Goal: Task Accomplishment & Management: Manage account settings

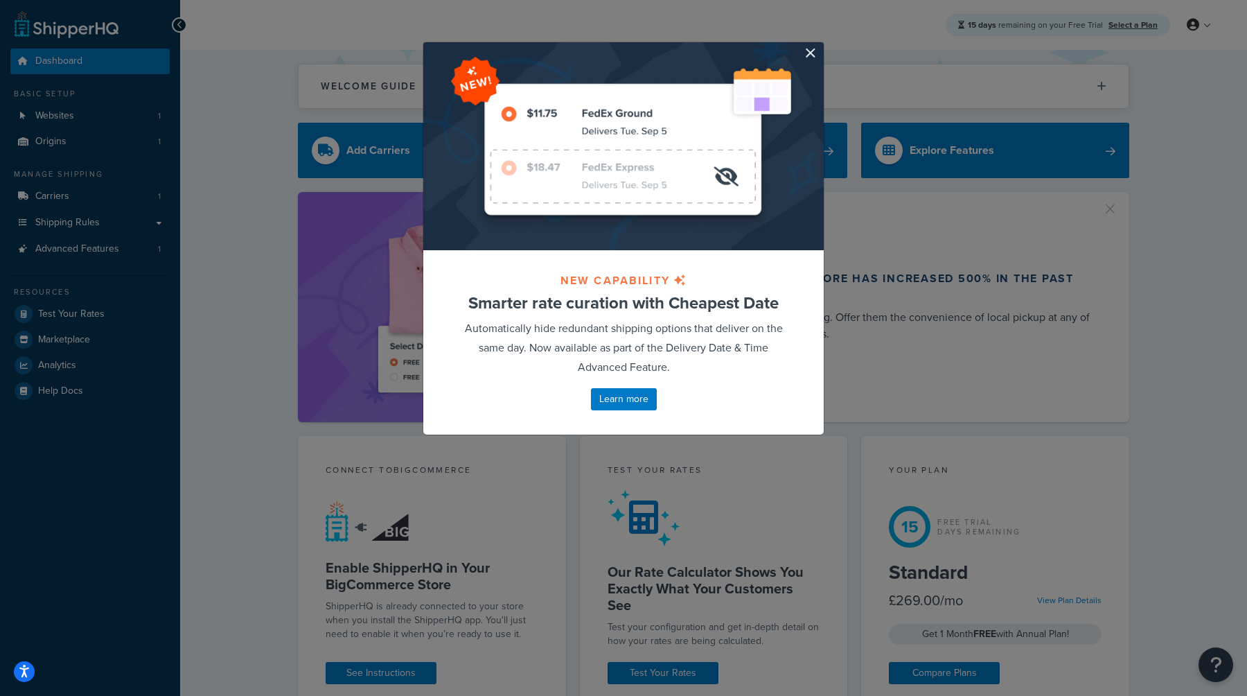
click at [817, 51] on div at bounding box center [623, 146] width 400 height 208
click at [820, 46] on button "button" at bounding box center [821, 43] width 3 height 3
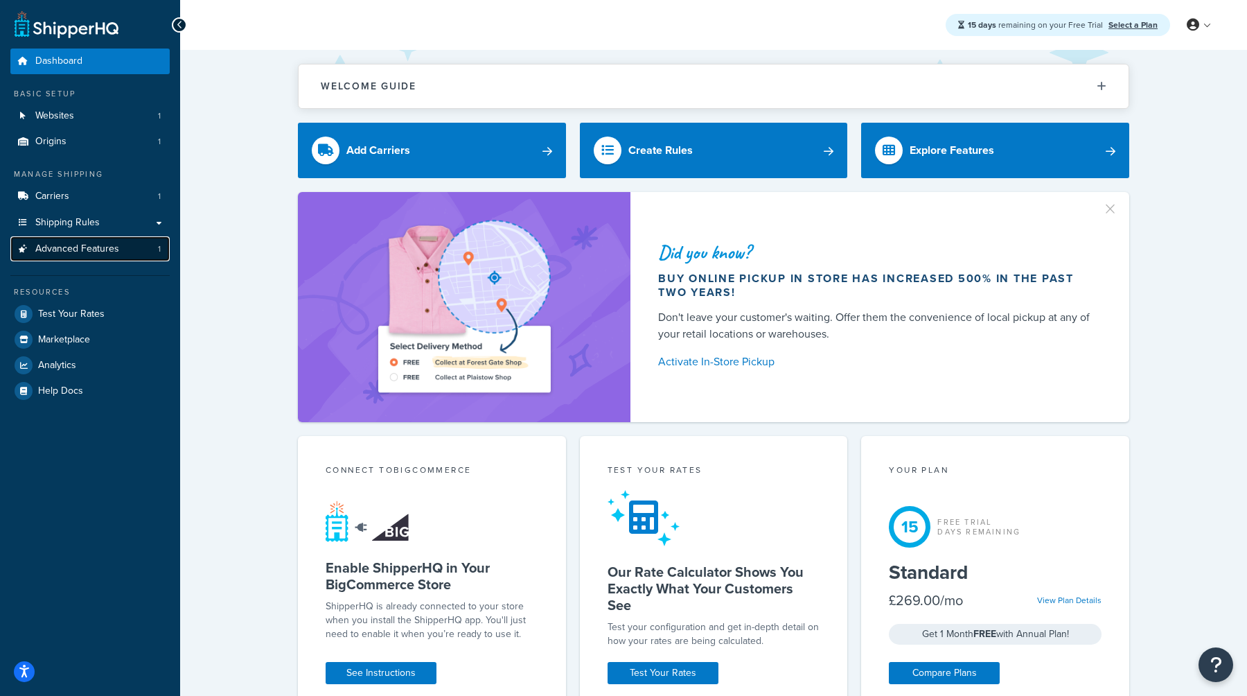
click at [132, 254] on link "Advanced Features 1" at bounding box center [89, 249] width 159 height 26
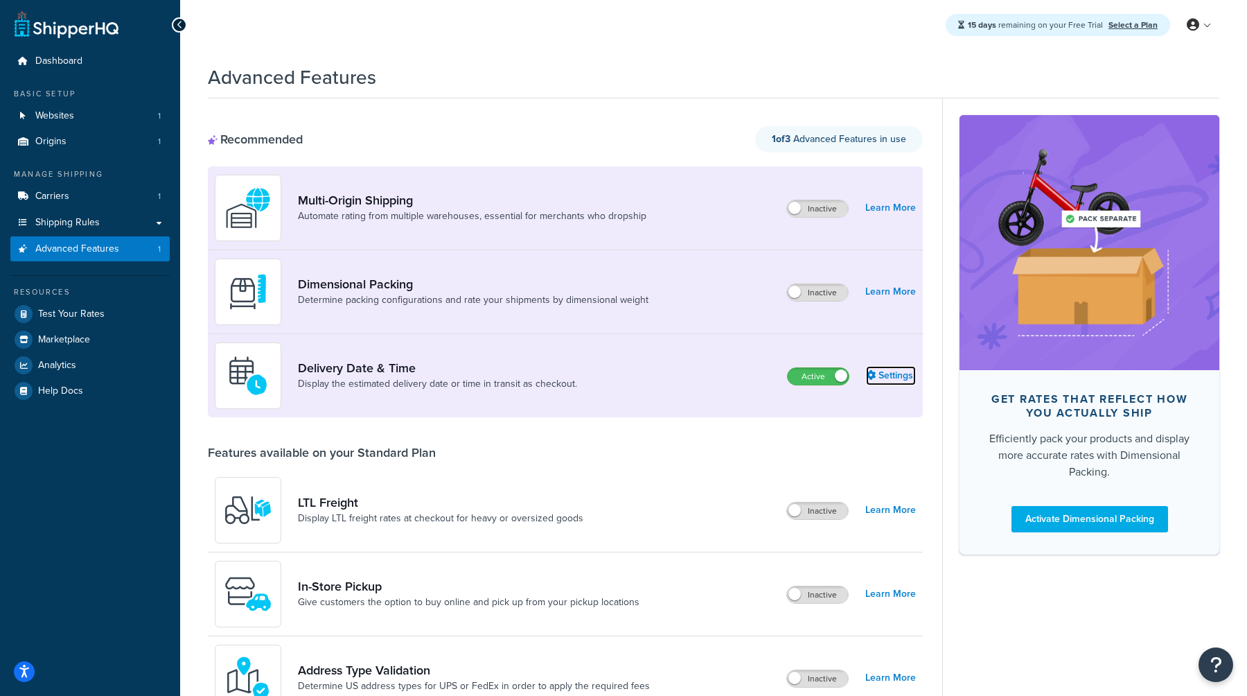
click at [885, 370] on link "Settings" at bounding box center [891, 375] width 50 height 19
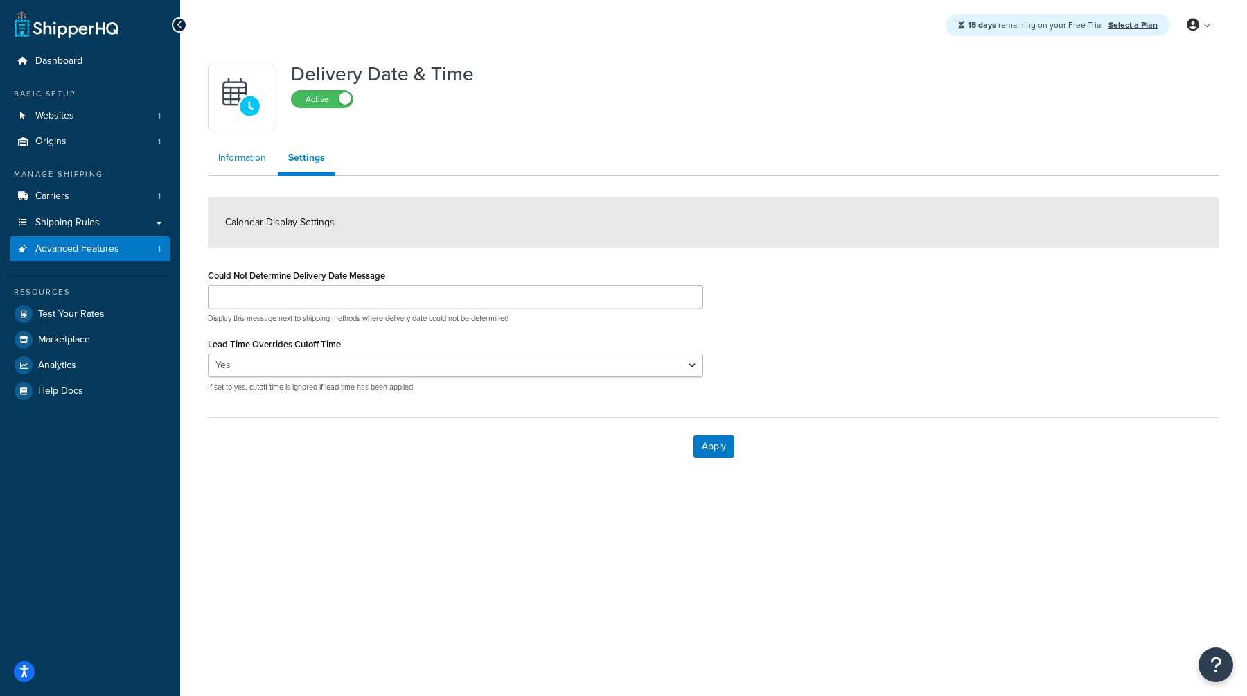
click at [247, 162] on link "Information" at bounding box center [242, 158] width 69 height 28
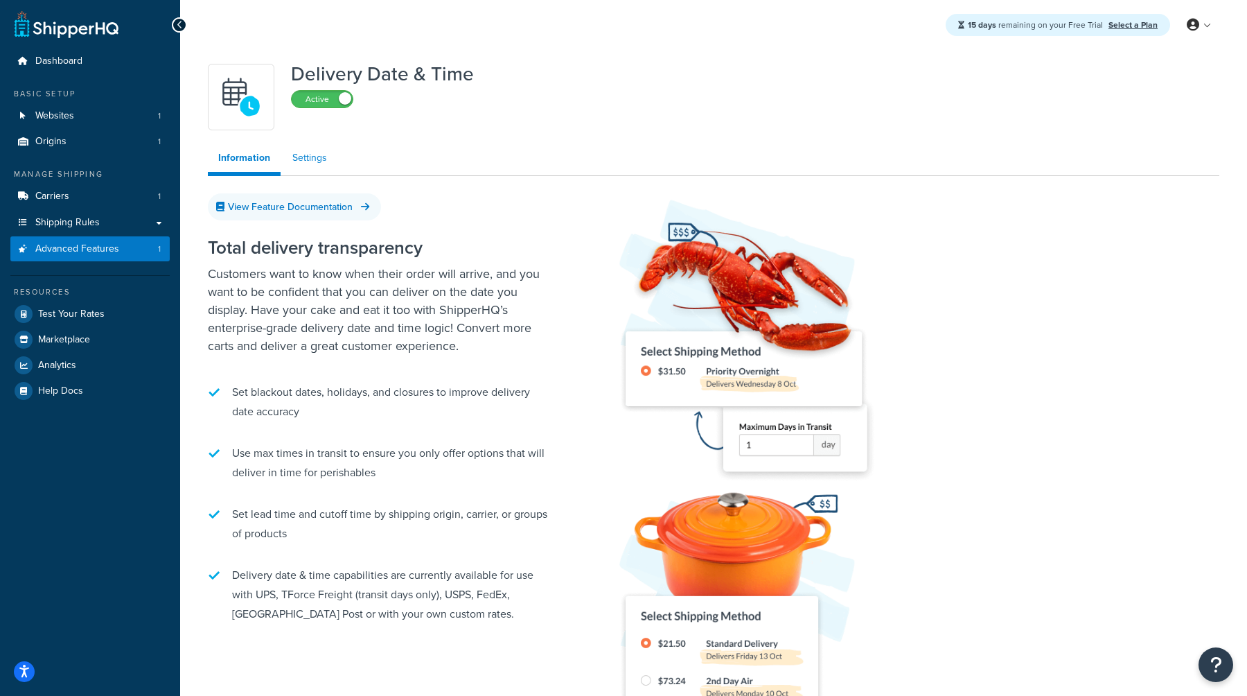
click at [306, 164] on link "Settings" at bounding box center [309, 158] width 55 height 28
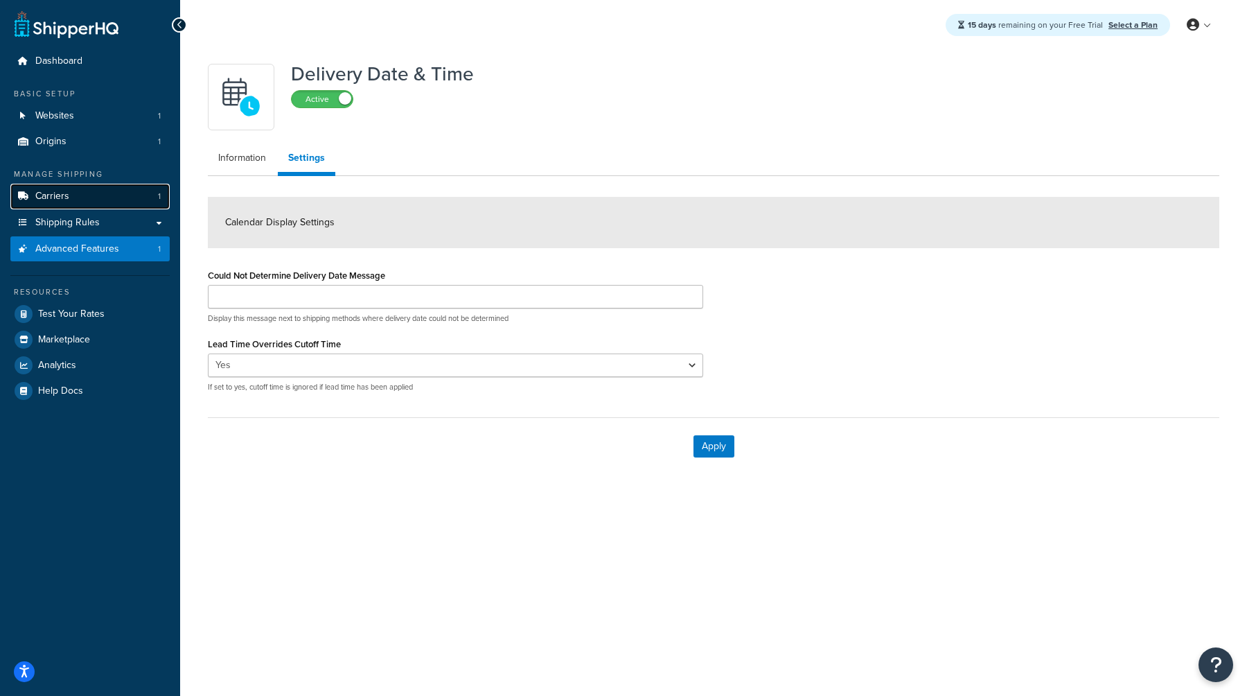
click at [81, 200] on link "Carriers 1" at bounding box center [89, 197] width 159 height 26
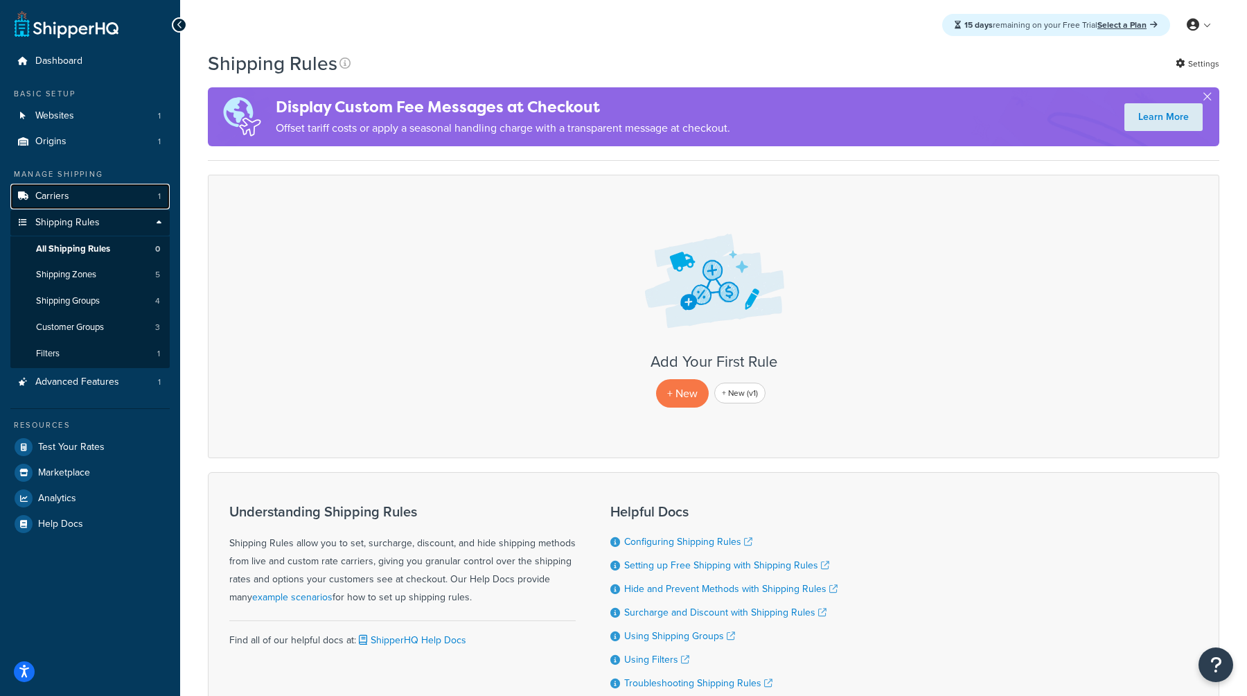
click at [74, 201] on link "Carriers 1" at bounding box center [89, 197] width 159 height 26
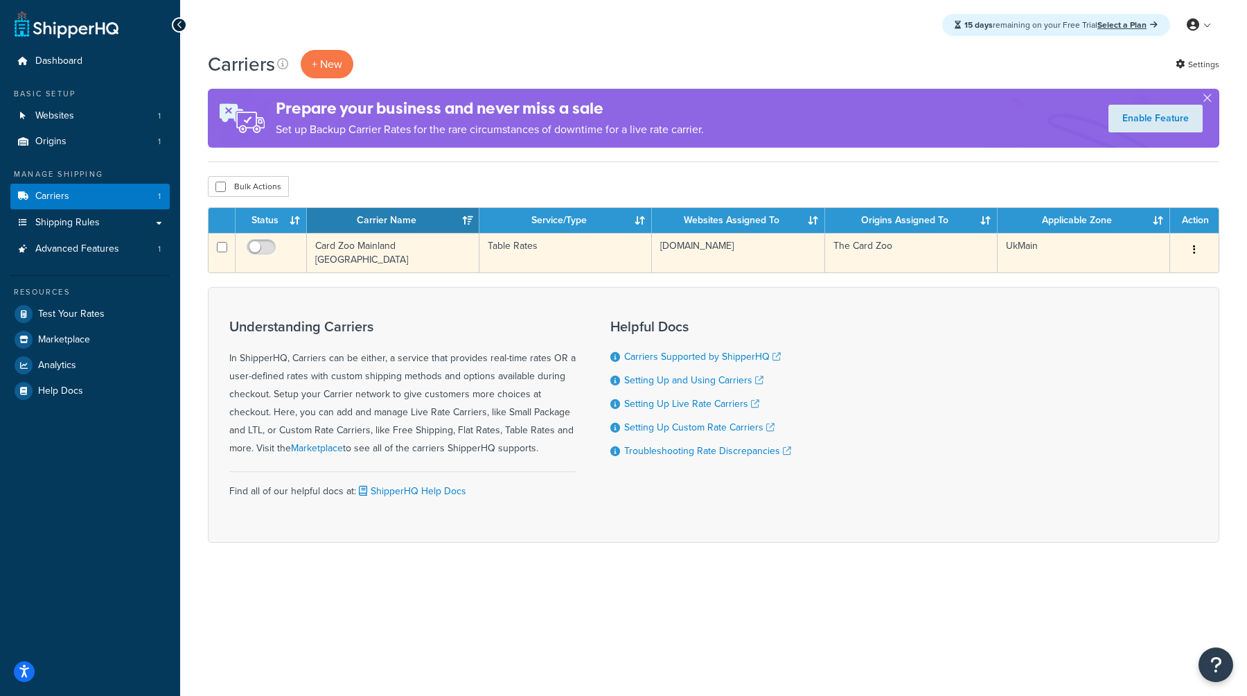
click at [1197, 254] on button "button" at bounding box center [1194, 250] width 19 height 22
click at [1148, 285] on link "Edit" at bounding box center [1138, 279] width 109 height 28
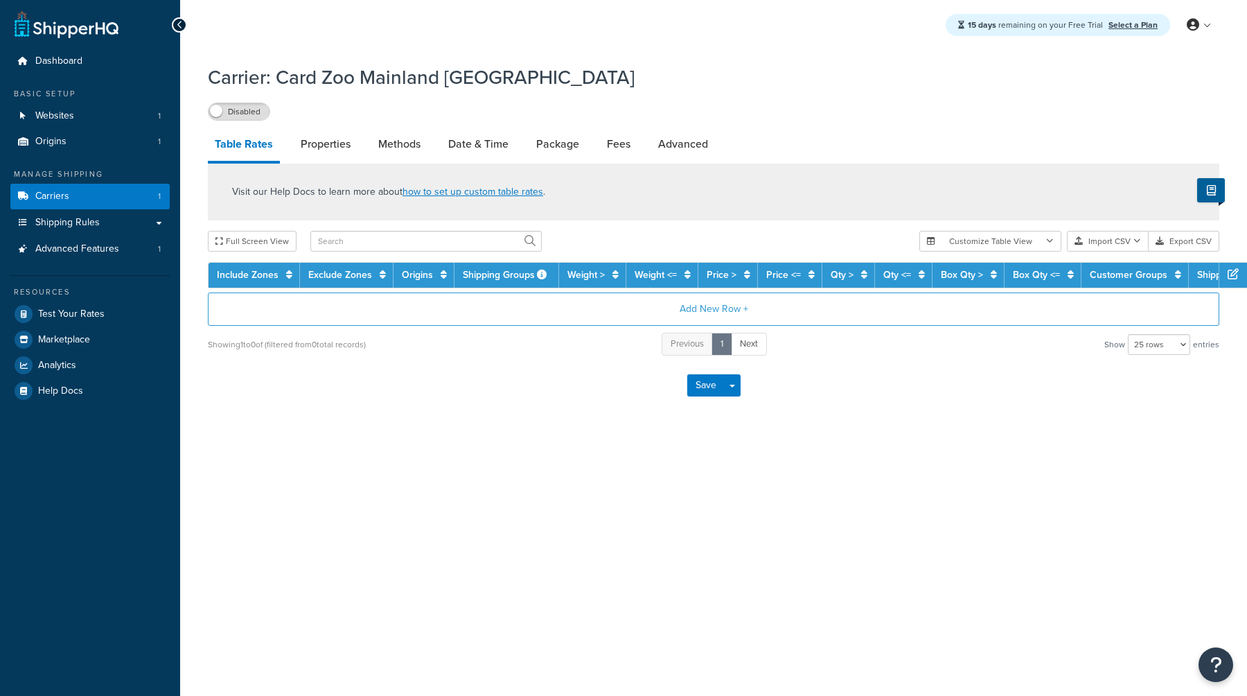
select select "25"
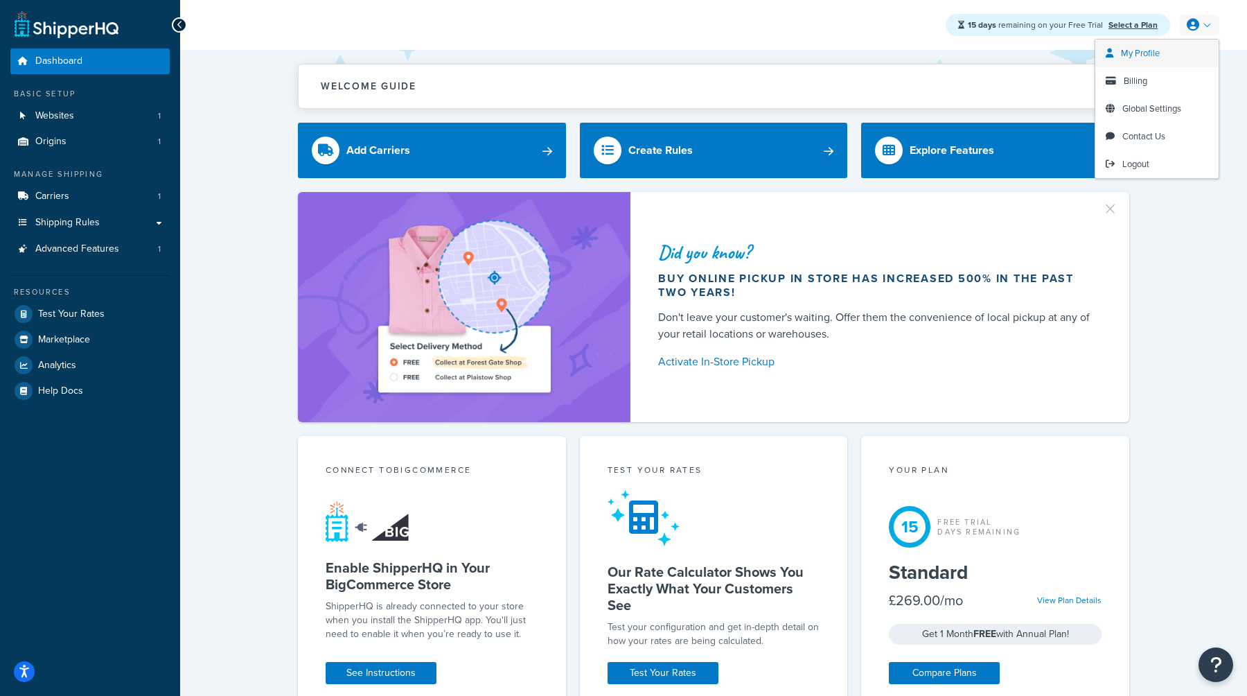
click at [1140, 59] on span "My Profile" at bounding box center [1140, 52] width 39 height 13
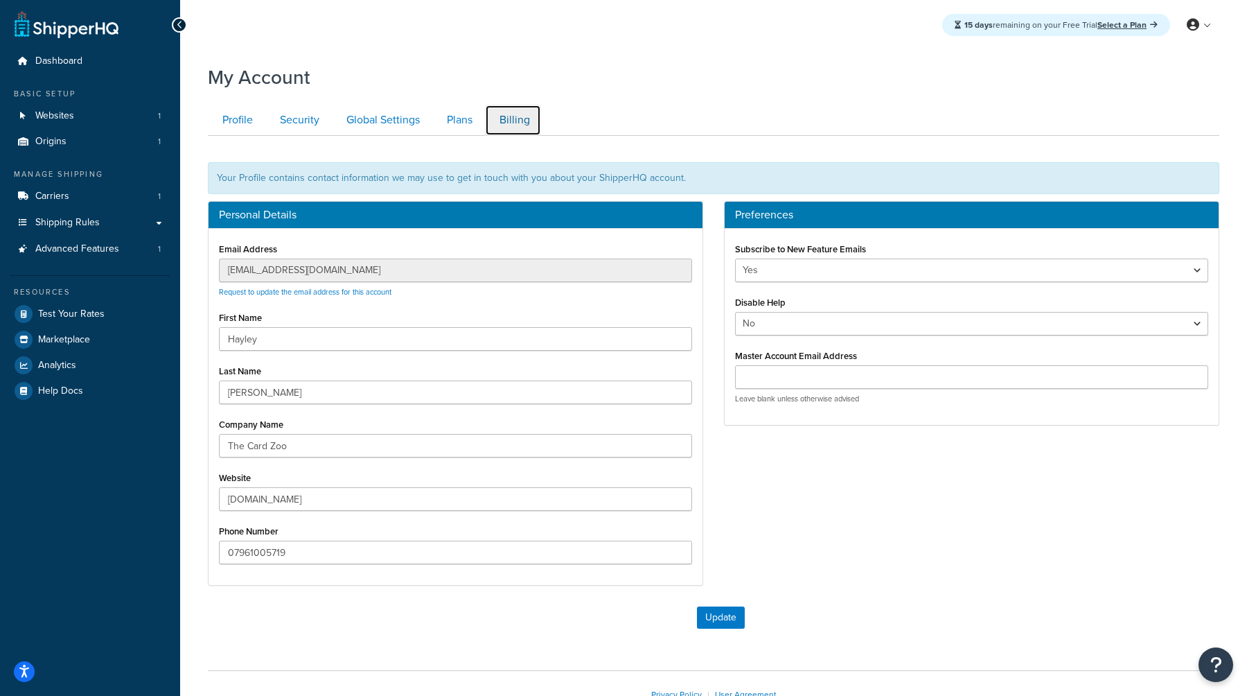
click at [525, 121] on link "Billing" at bounding box center [513, 120] width 56 height 31
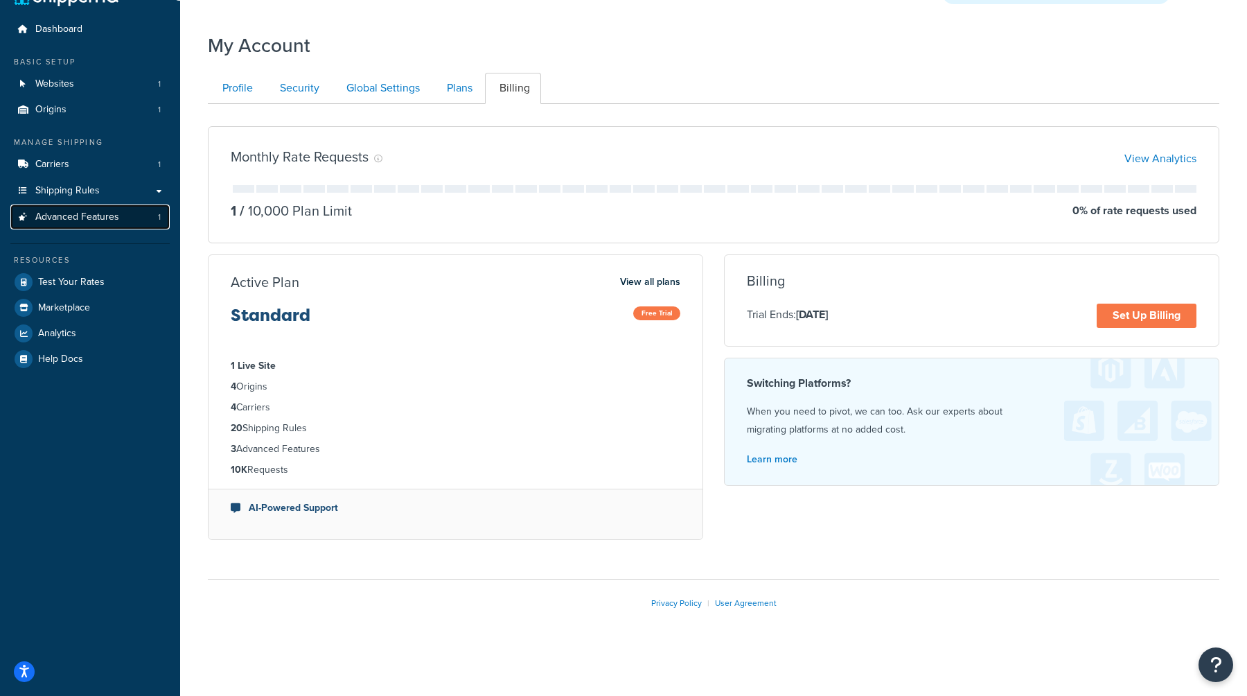
click at [100, 207] on link "Advanced Features 1" at bounding box center [89, 217] width 159 height 26
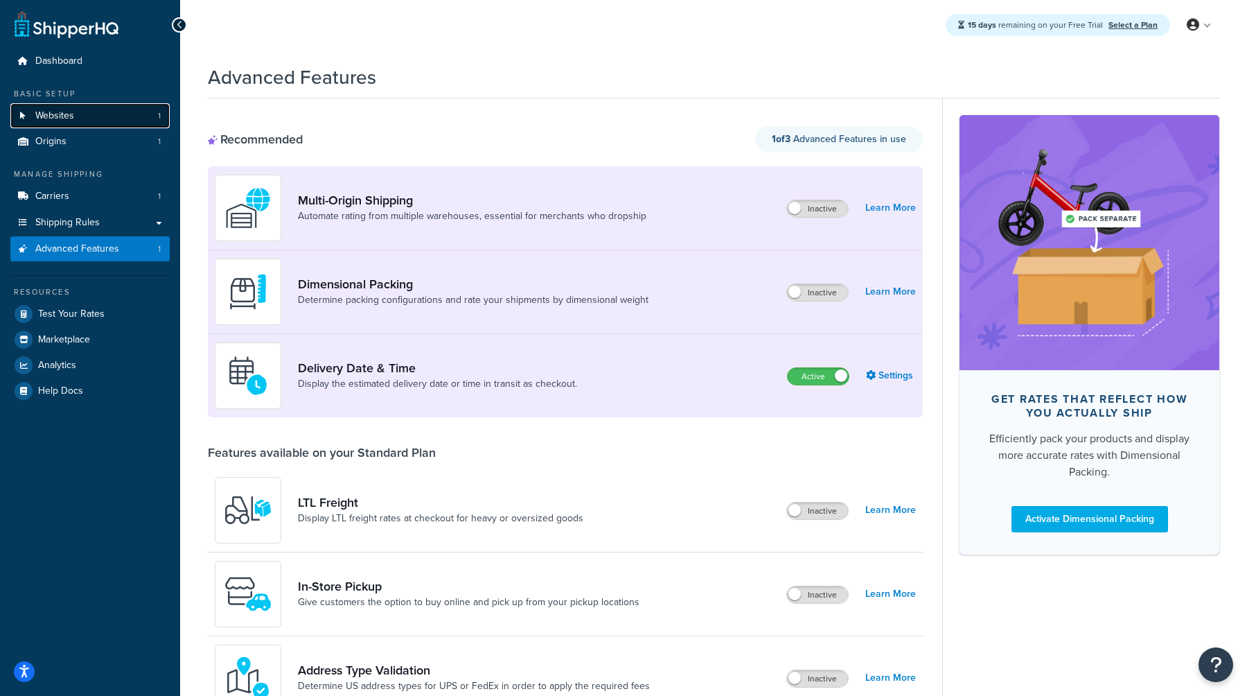
click at [107, 113] on link "Websites 1" at bounding box center [89, 116] width 159 height 26
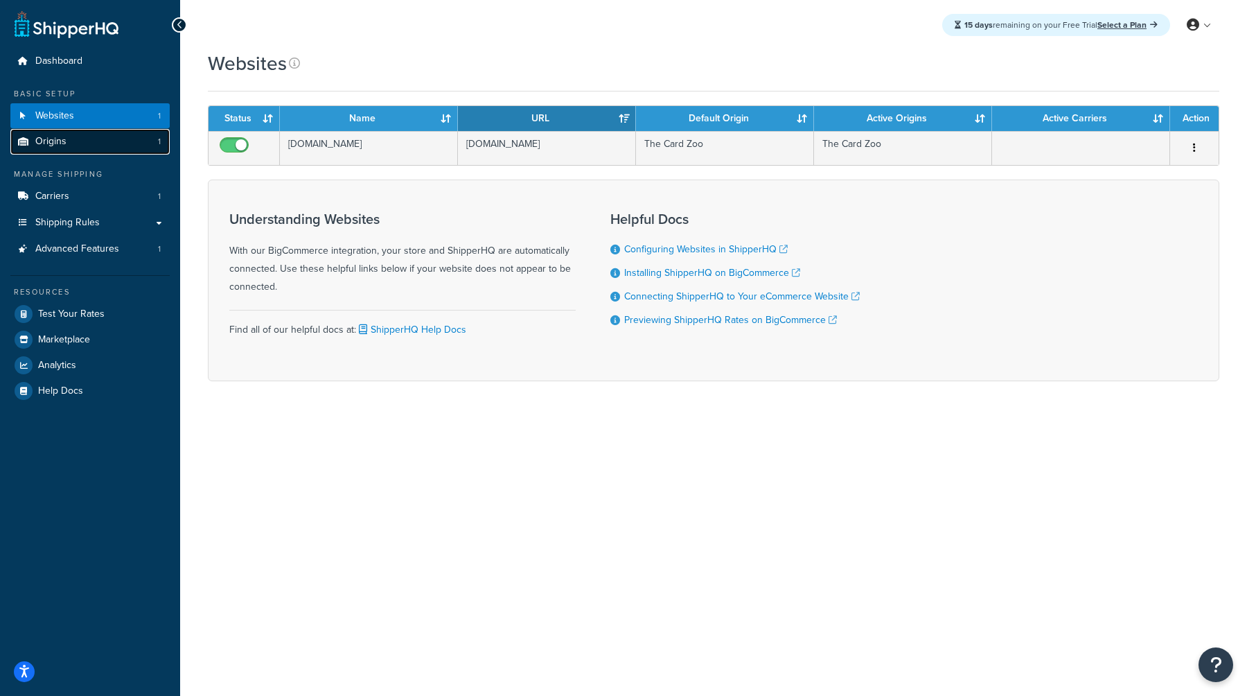
click at [108, 140] on link "Origins 1" at bounding box center [89, 142] width 159 height 26
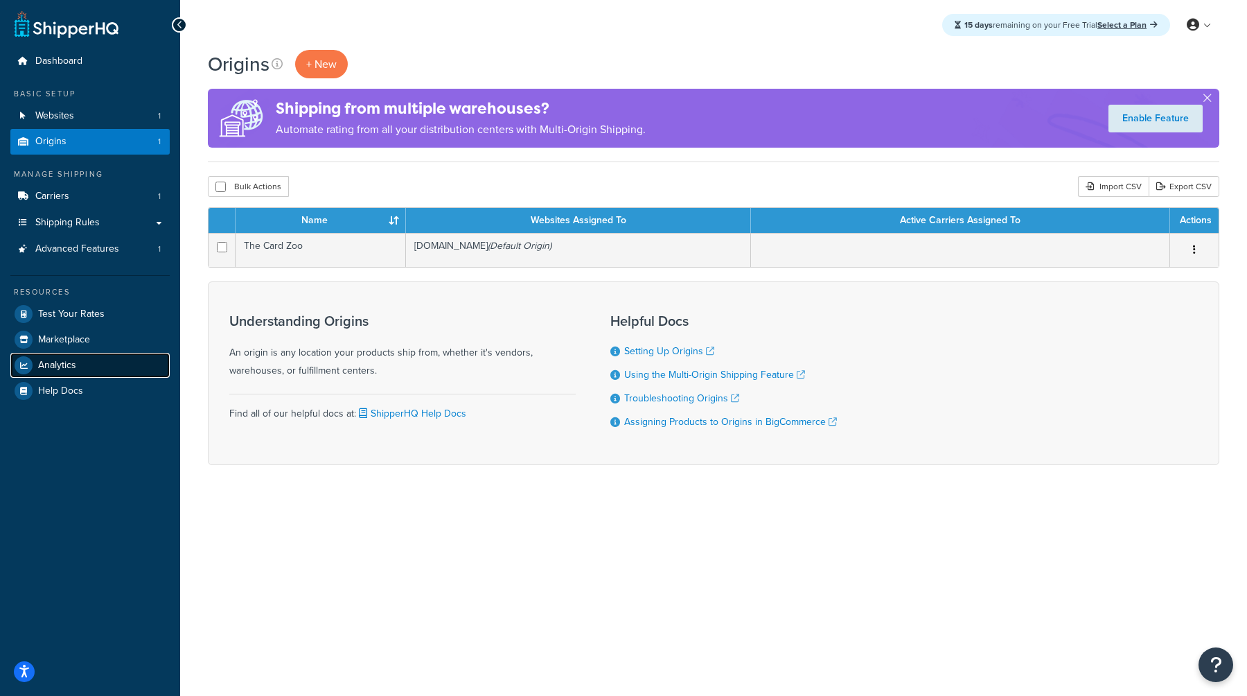
click at [108, 355] on link "Analytics" at bounding box center [89, 365] width 159 height 25
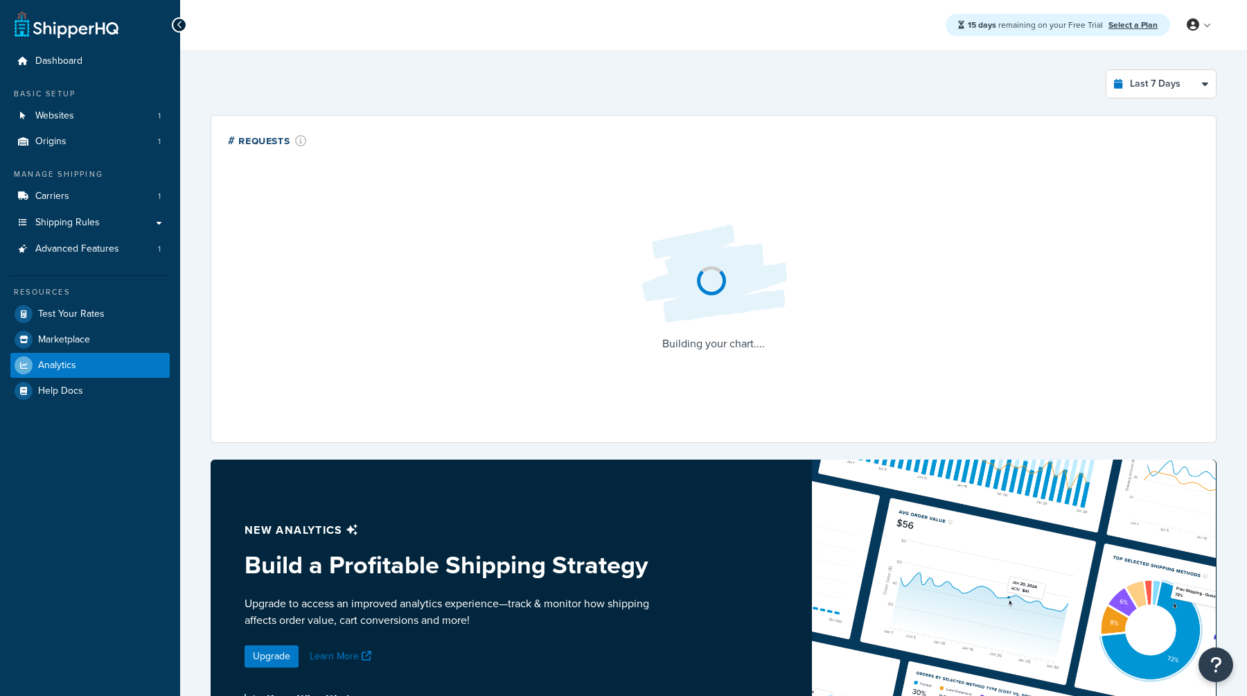
select select "last_7_days"
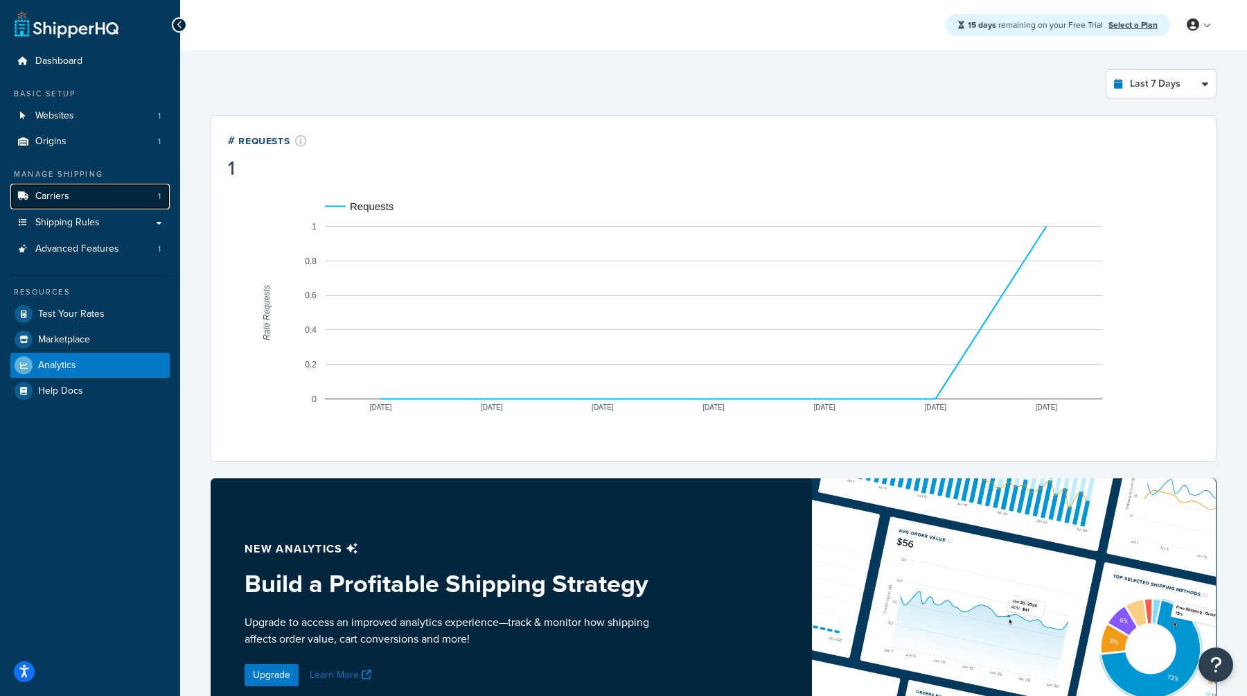
click at [108, 199] on link "Carriers 1" at bounding box center [89, 197] width 159 height 26
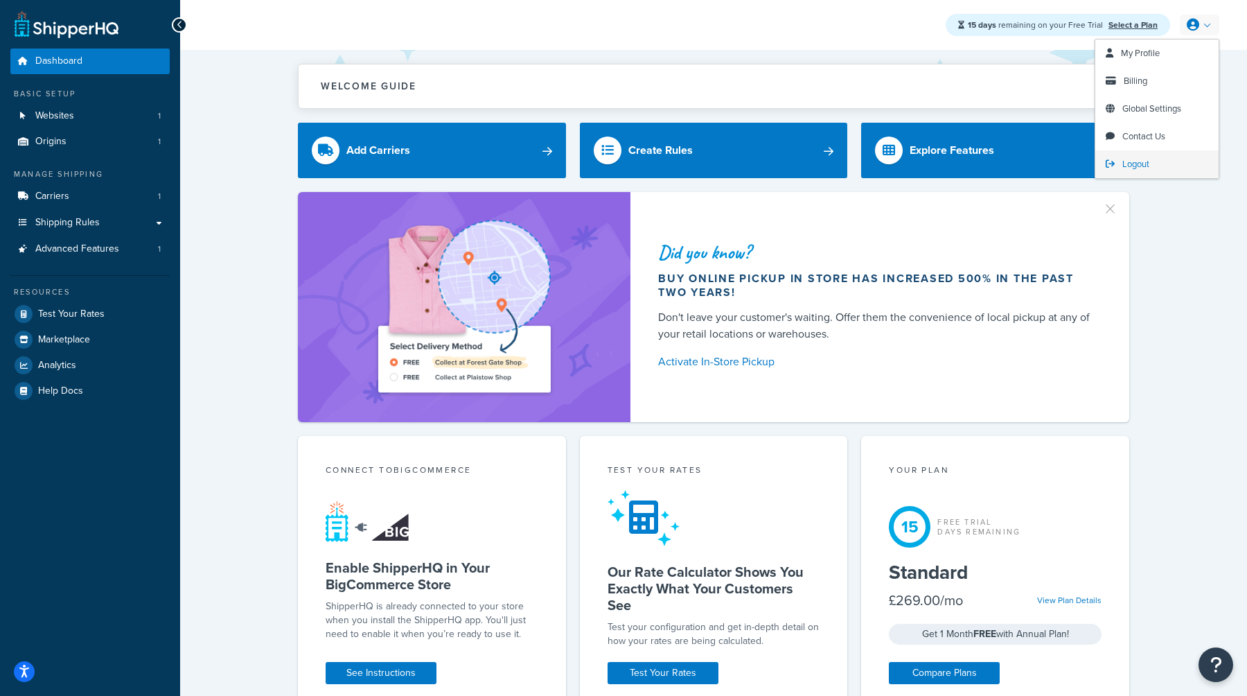
click at [1144, 159] on span "Logout" at bounding box center [1135, 163] width 27 height 13
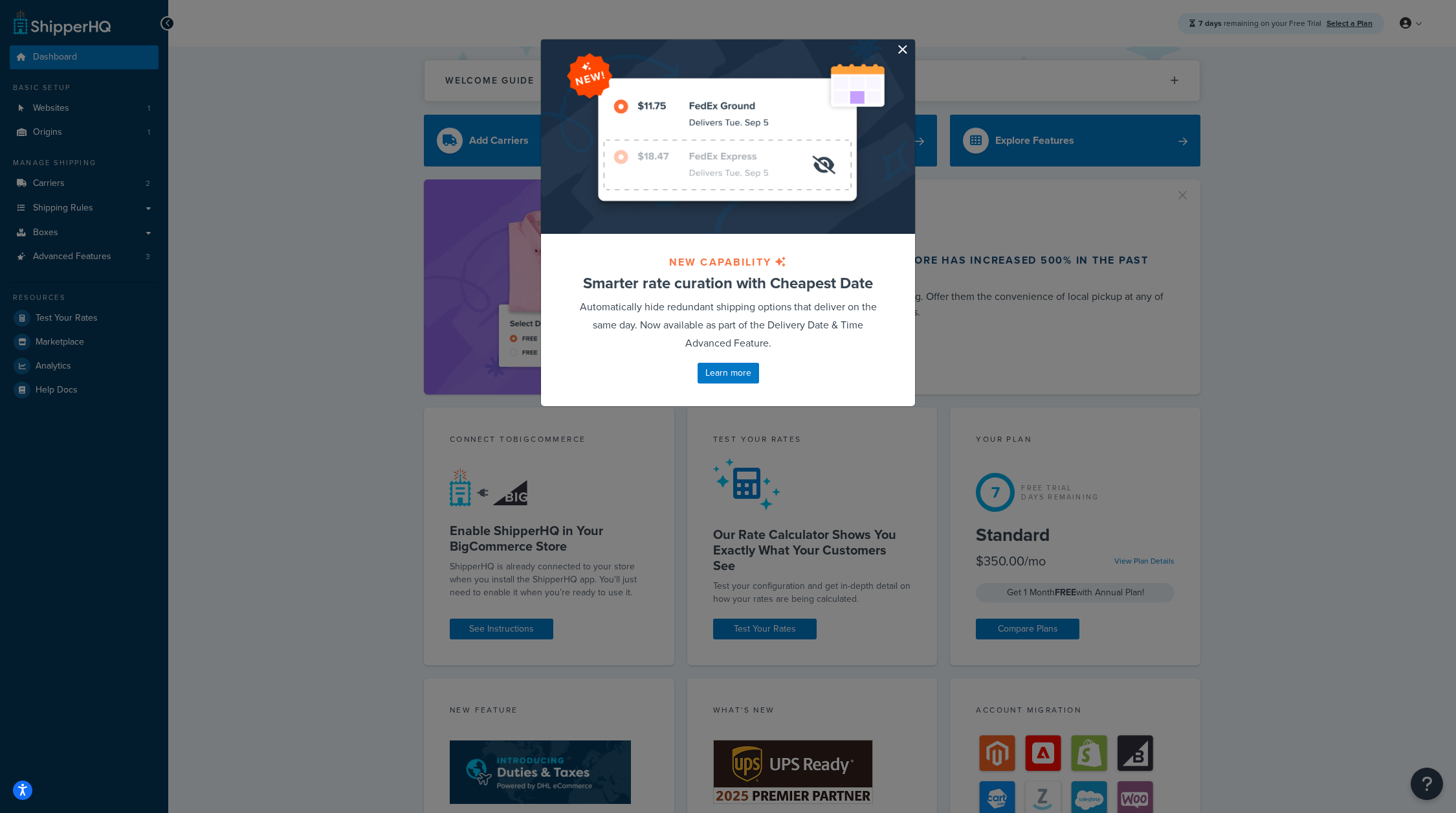
click at [912, 43] on button "button" at bounding box center [912, 40] width 3 height 3
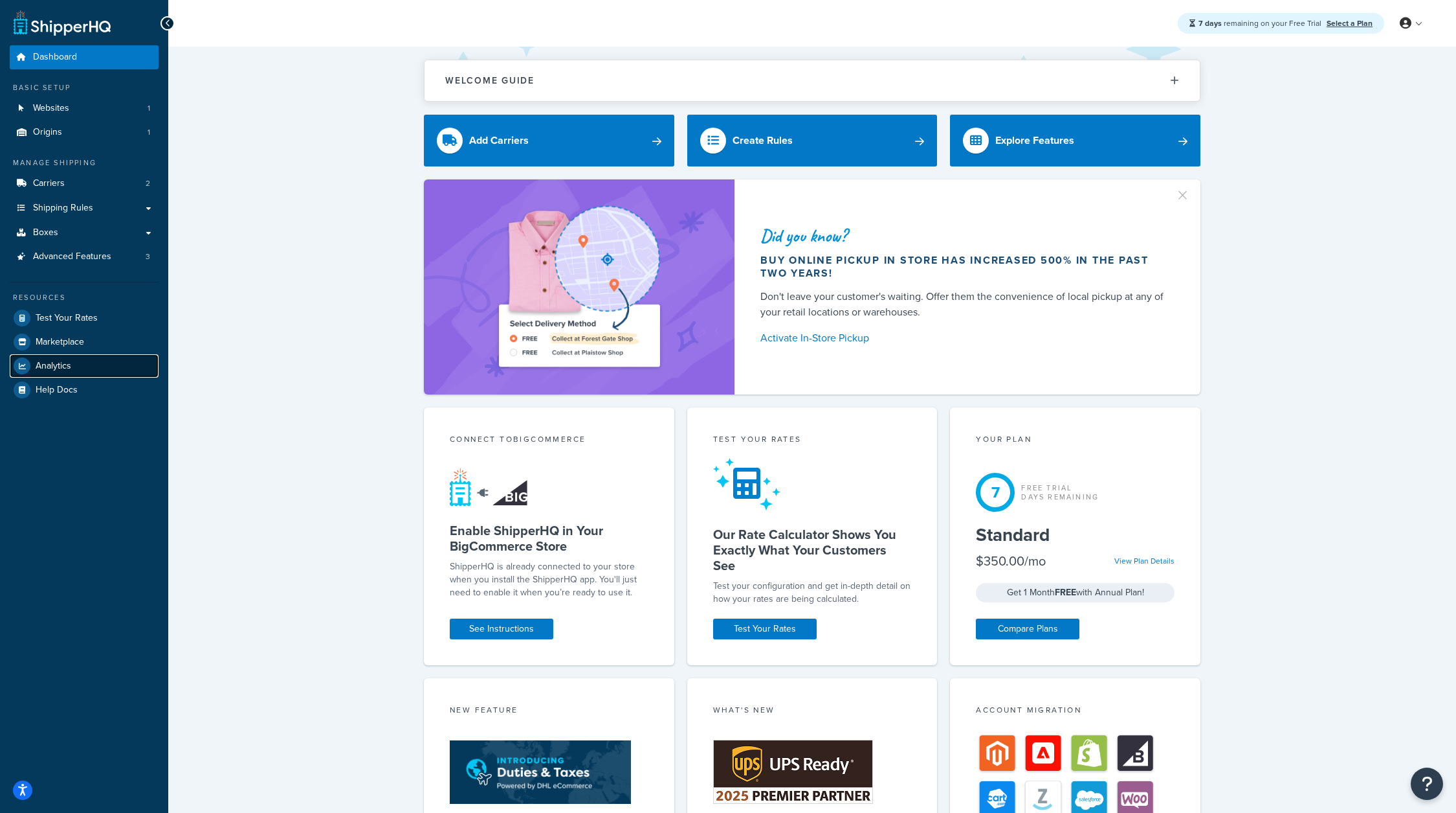
click at [92, 368] on link "Analytics" at bounding box center [83, 365] width 148 height 23
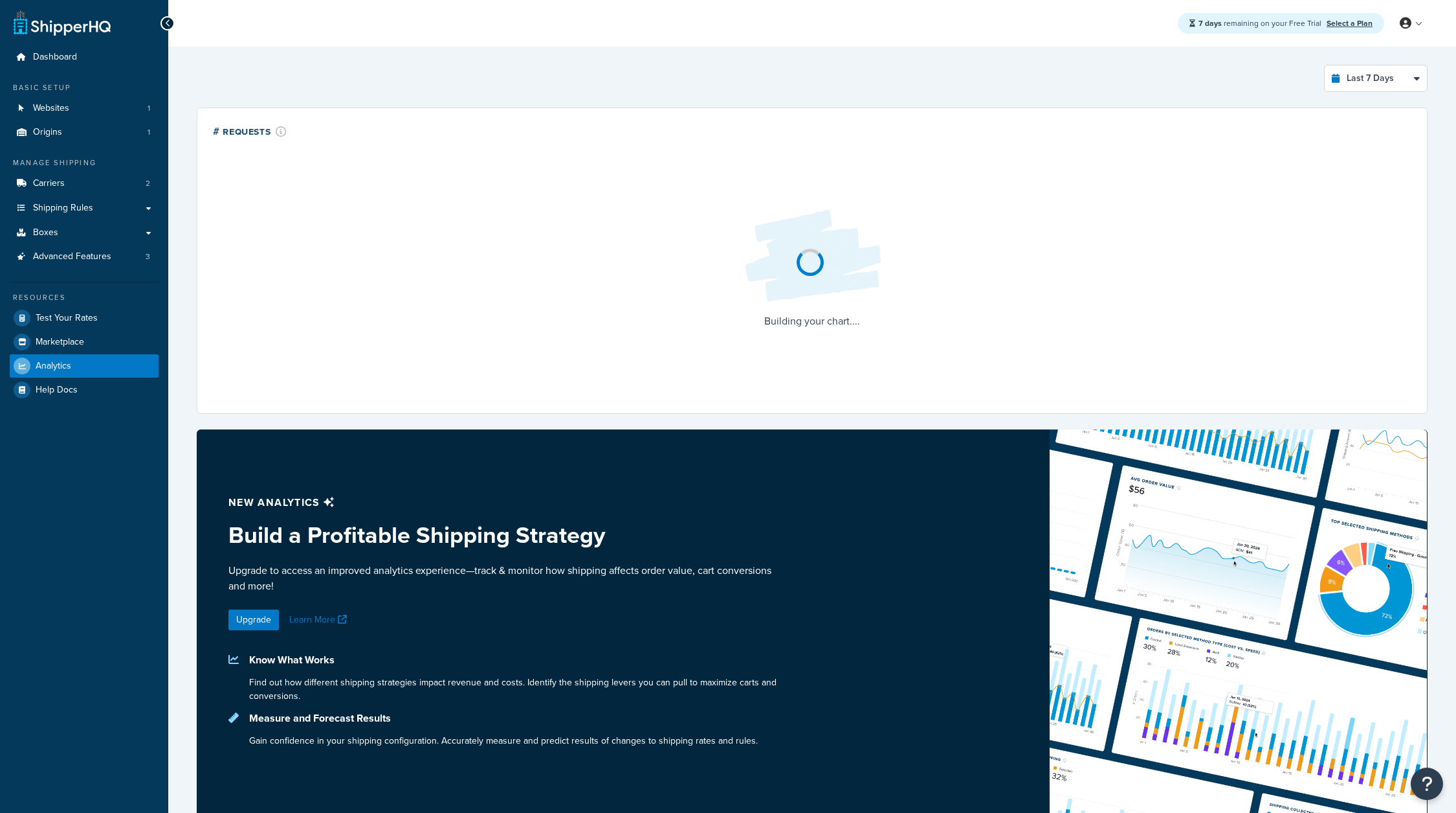
select select "last_7_days"
click at [1210, 77] on div "Last 7 Days Select a time period Last 24 Hours Last 7 Days Last 30 Days Last 3 …" at bounding box center [813, 78] width 1231 height 27
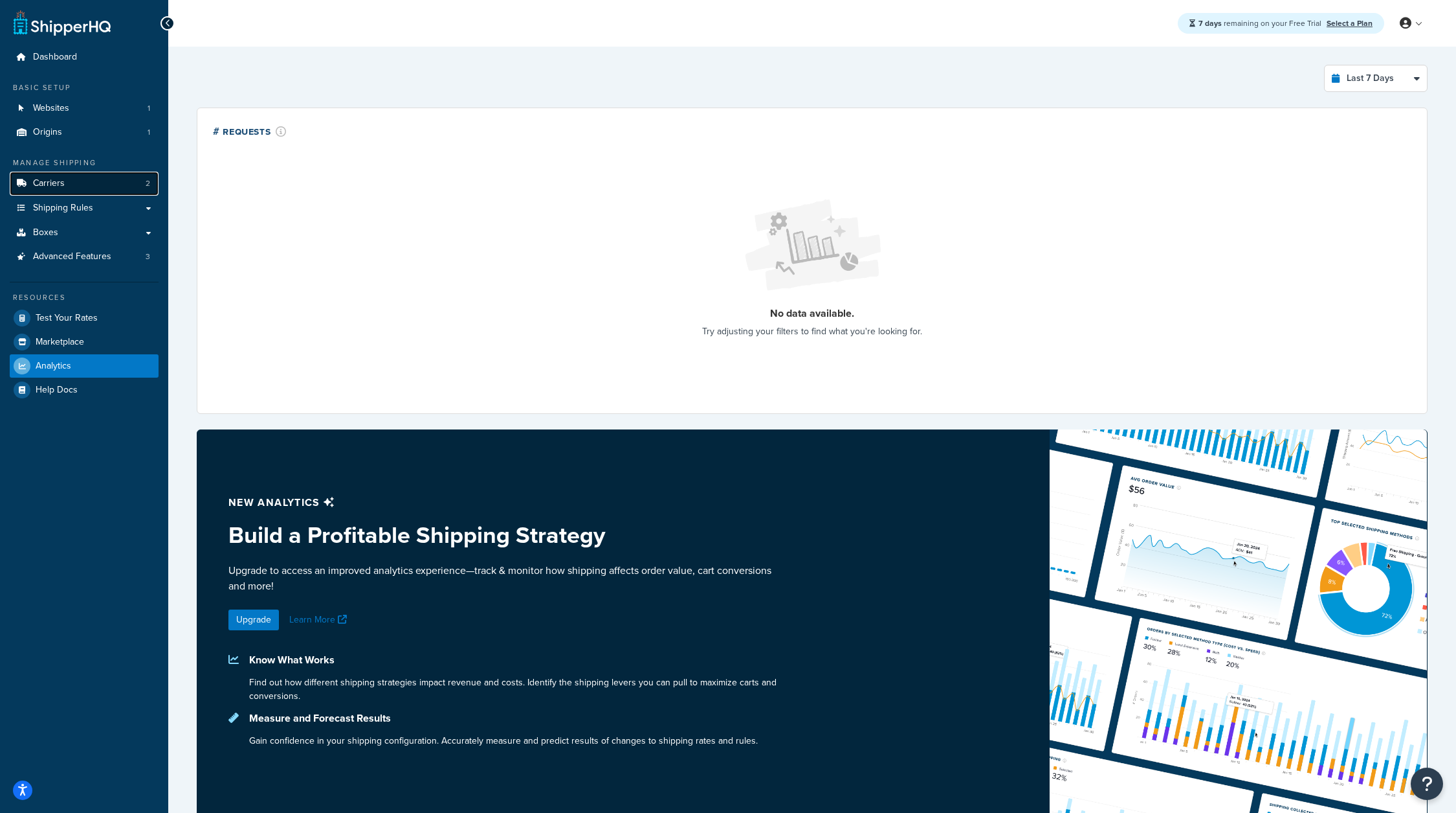
click at [75, 190] on link "Carriers 2" at bounding box center [83, 184] width 148 height 24
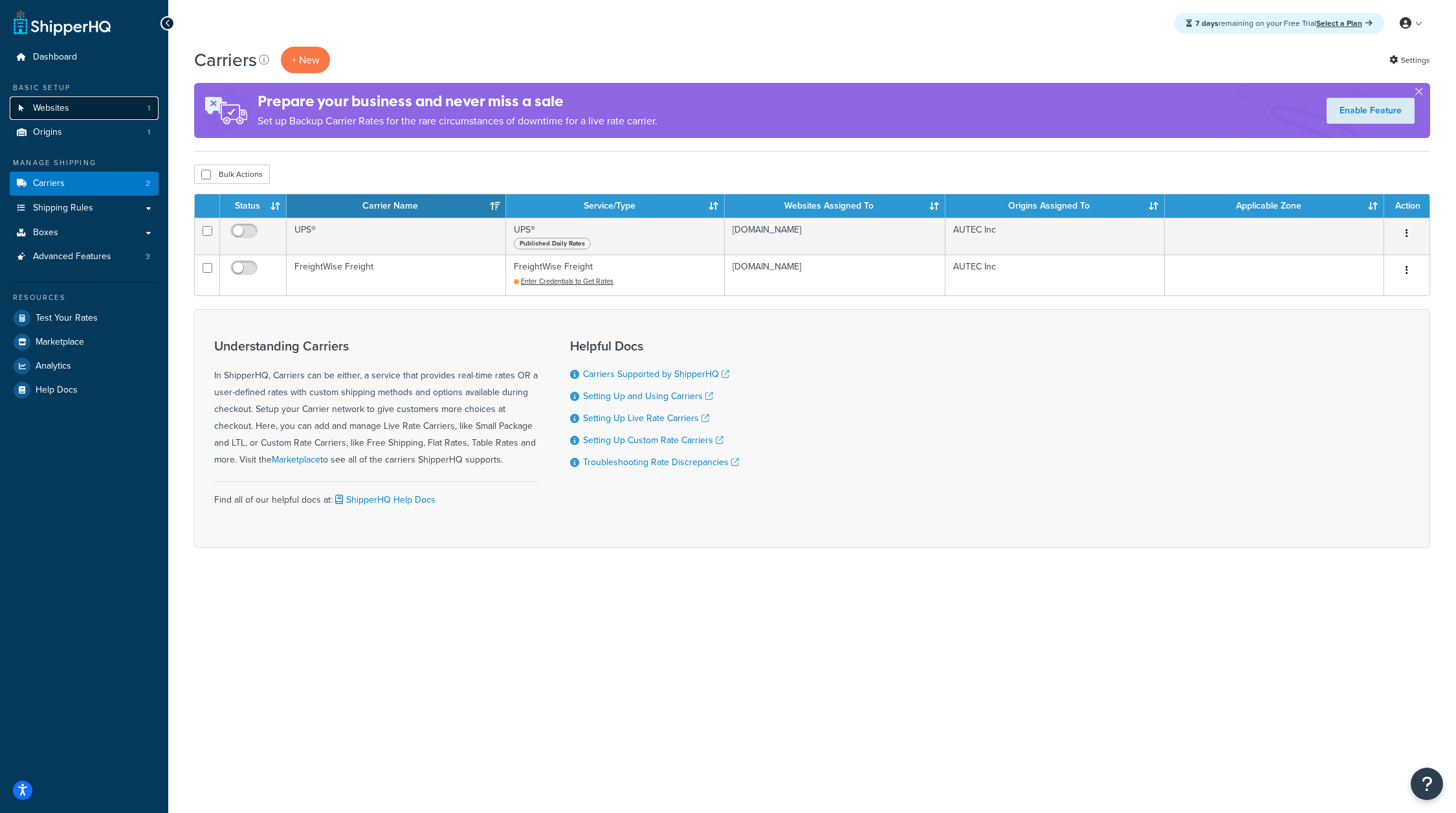
click at [89, 99] on link "Websites 1" at bounding box center [83, 108] width 148 height 24
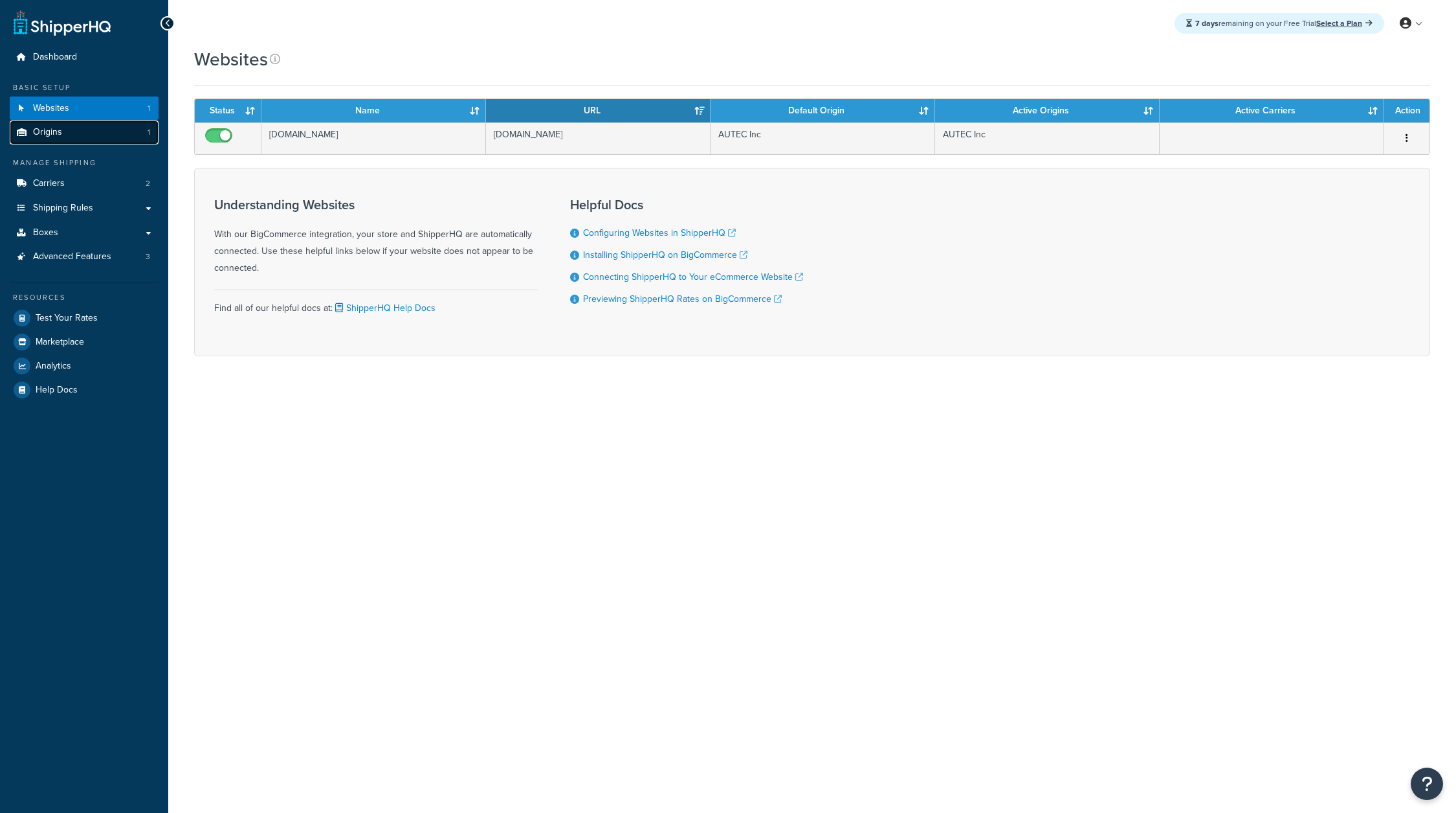
click at [95, 135] on link "Origins 1" at bounding box center [83, 133] width 148 height 24
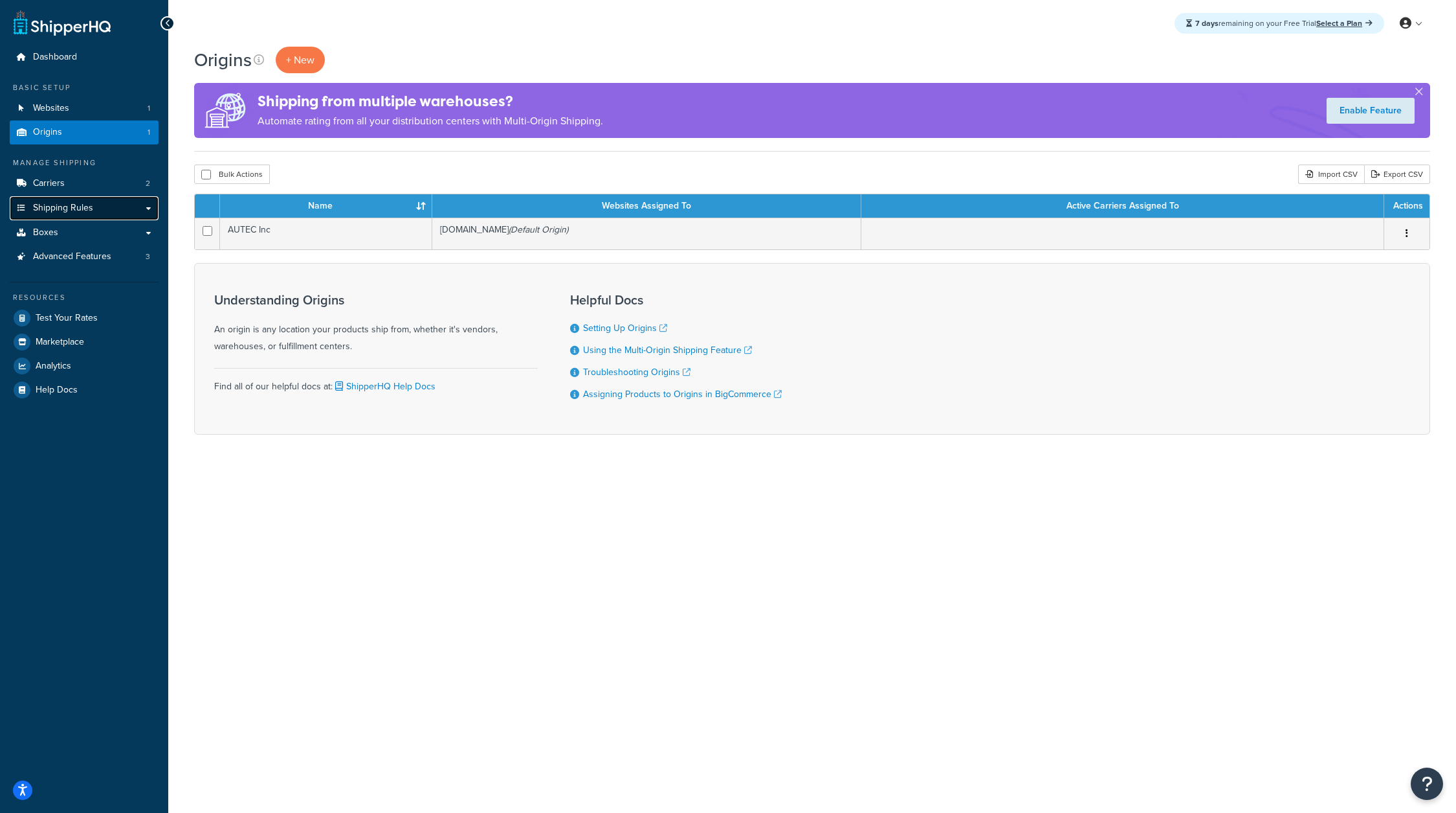
click at [93, 208] on link "Shipping Rules" at bounding box center [83, 208] width 148 height 24
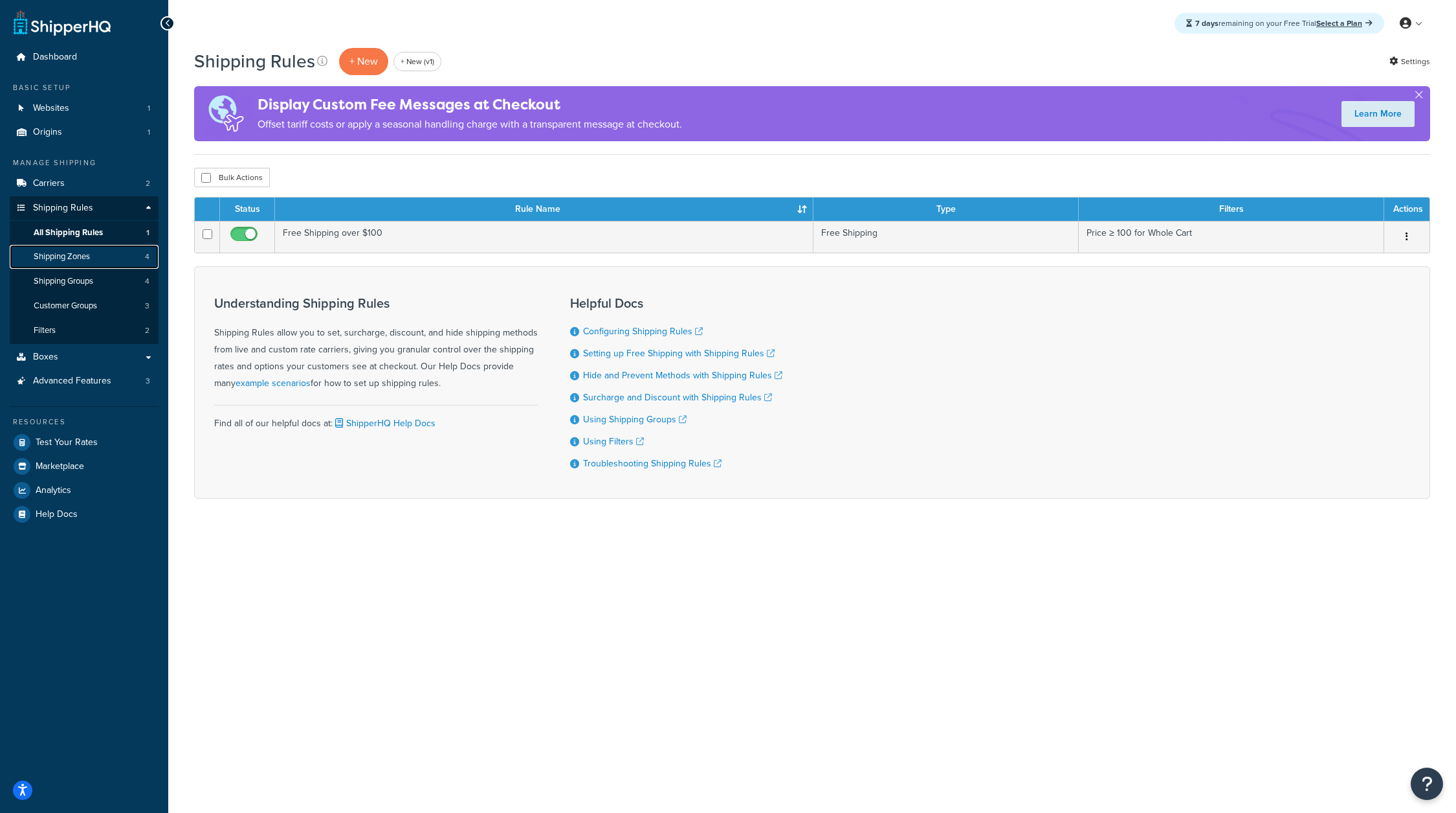
click at [98, 263] on link "Shipping Zones 4" at bounding box center [83, 257] width 148 height 24
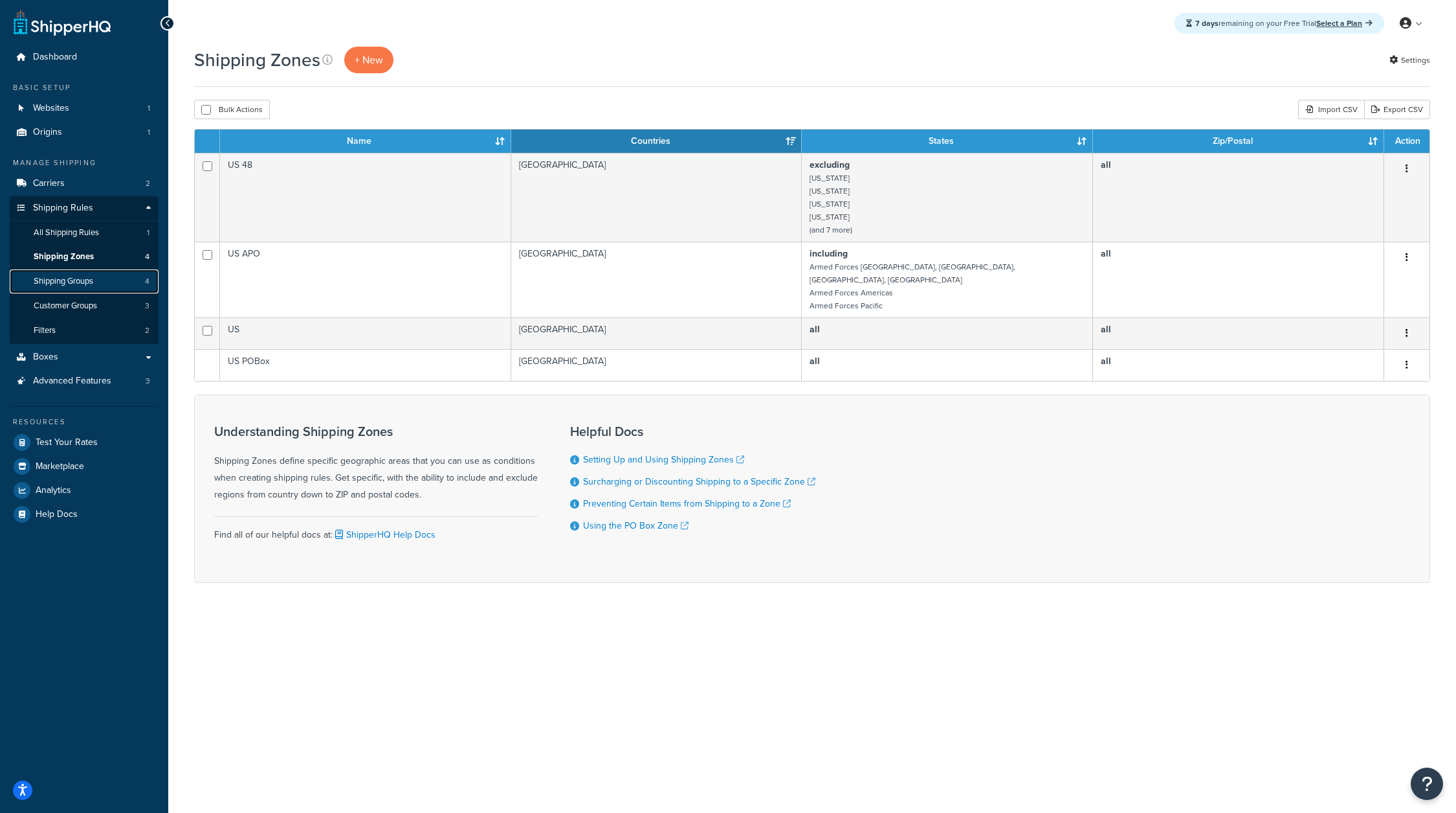
click at [97, 278] on link "Shipping Groups 4" at bounding box center [83, 281] width 148 height 24
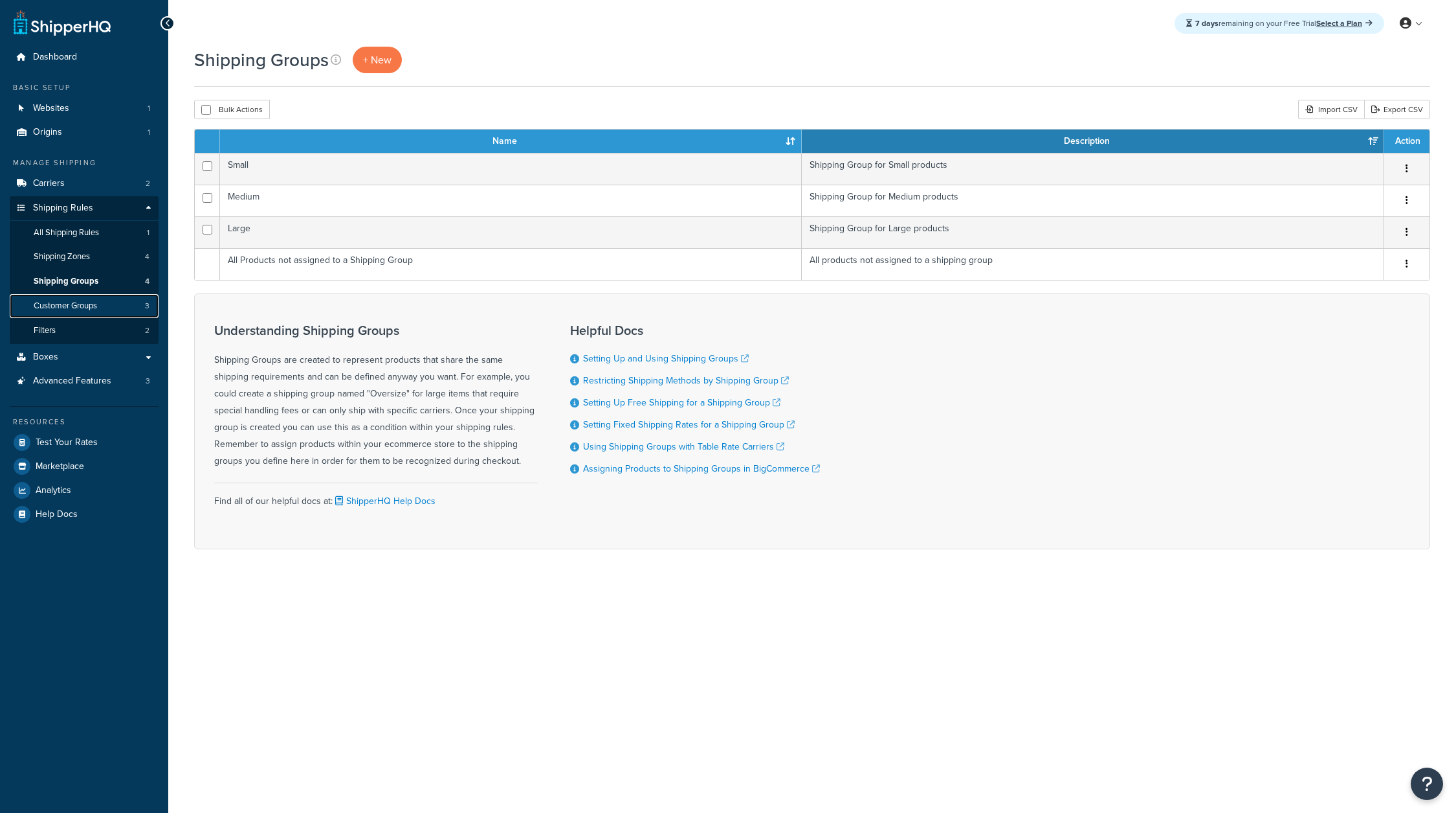
click at [94, 300] on span "Customer Groups" at bounding box center [65, 306] width 64 height 11
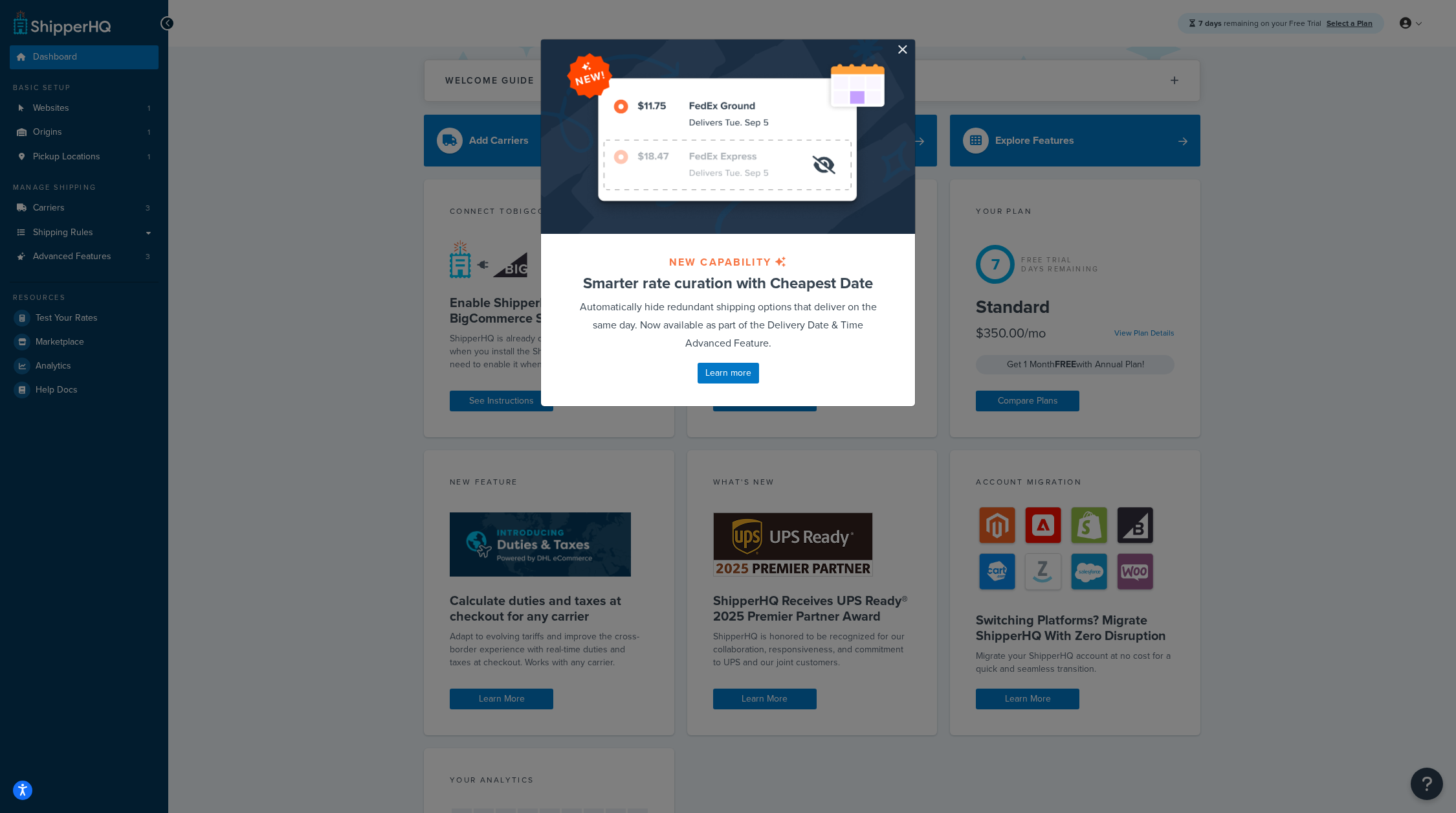
click at [904, 40] on div at bounding box center [728, 136] width 374 height 194
click at [912, 43] on button "button" at bounding box center [912, 40] width 3 height 3
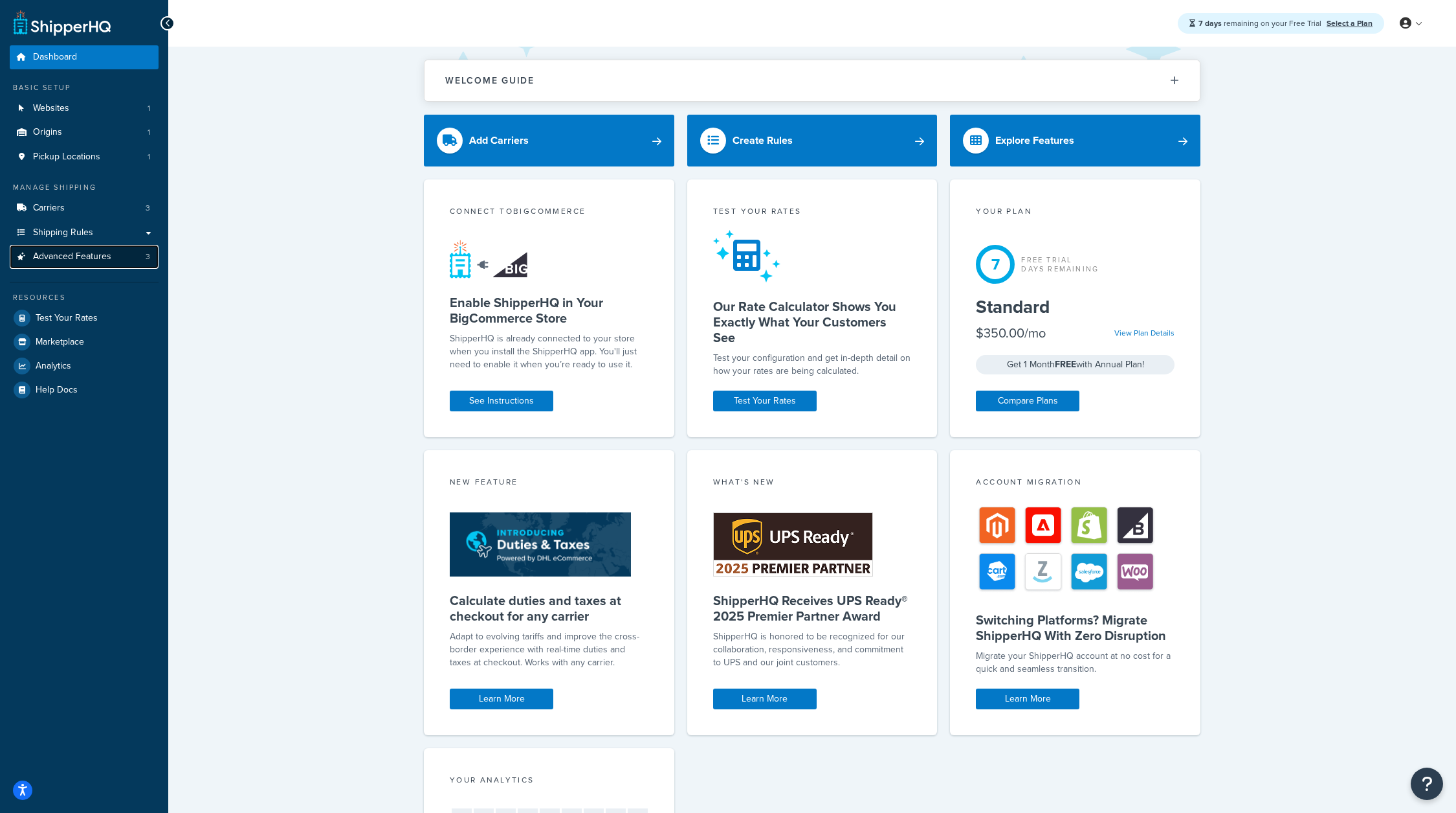
click at [84, 248] on link "Advanced Features 3" at bounding box center [83, 257] width 148 height 24
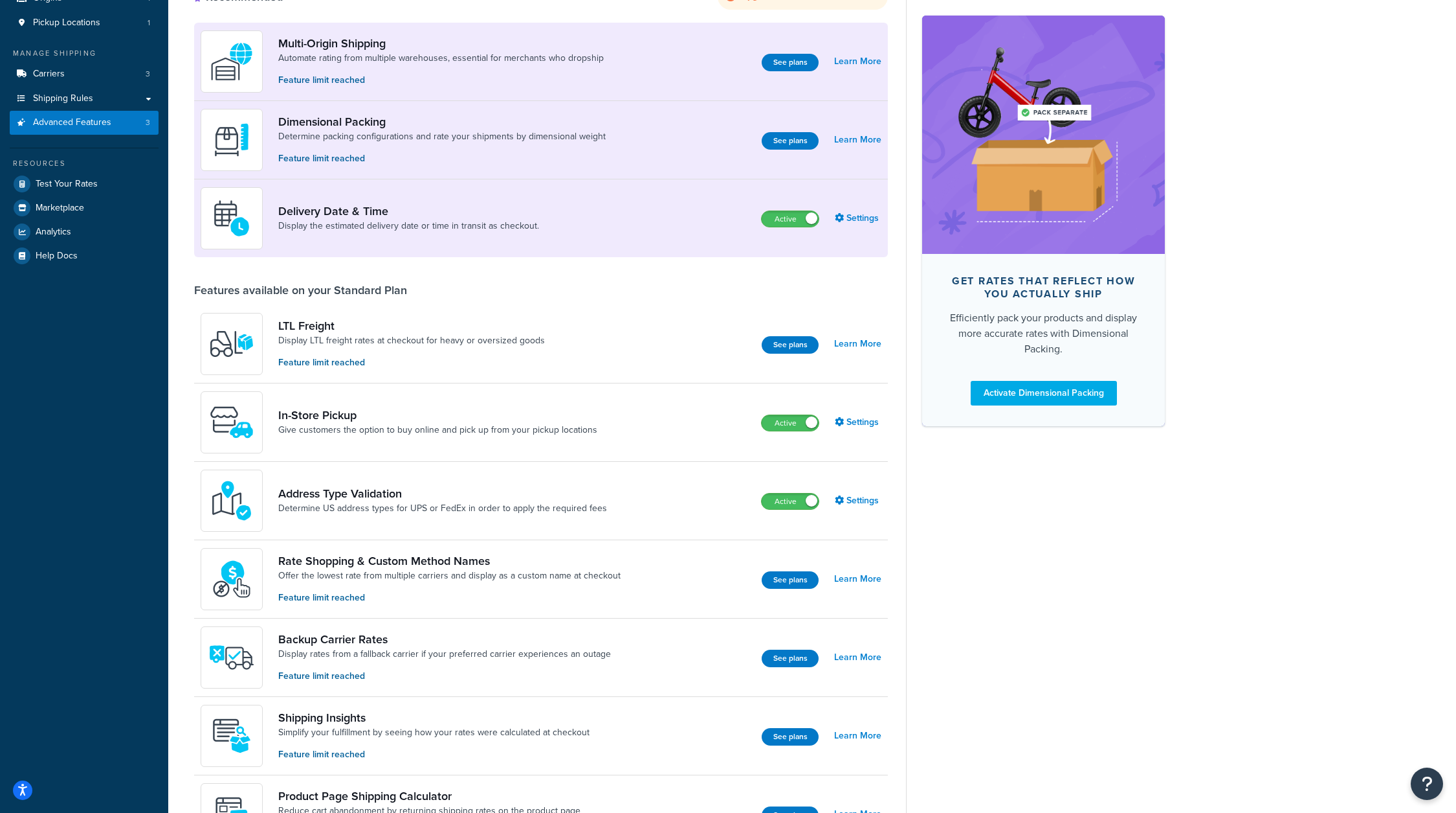
scroll to position [133, 0]
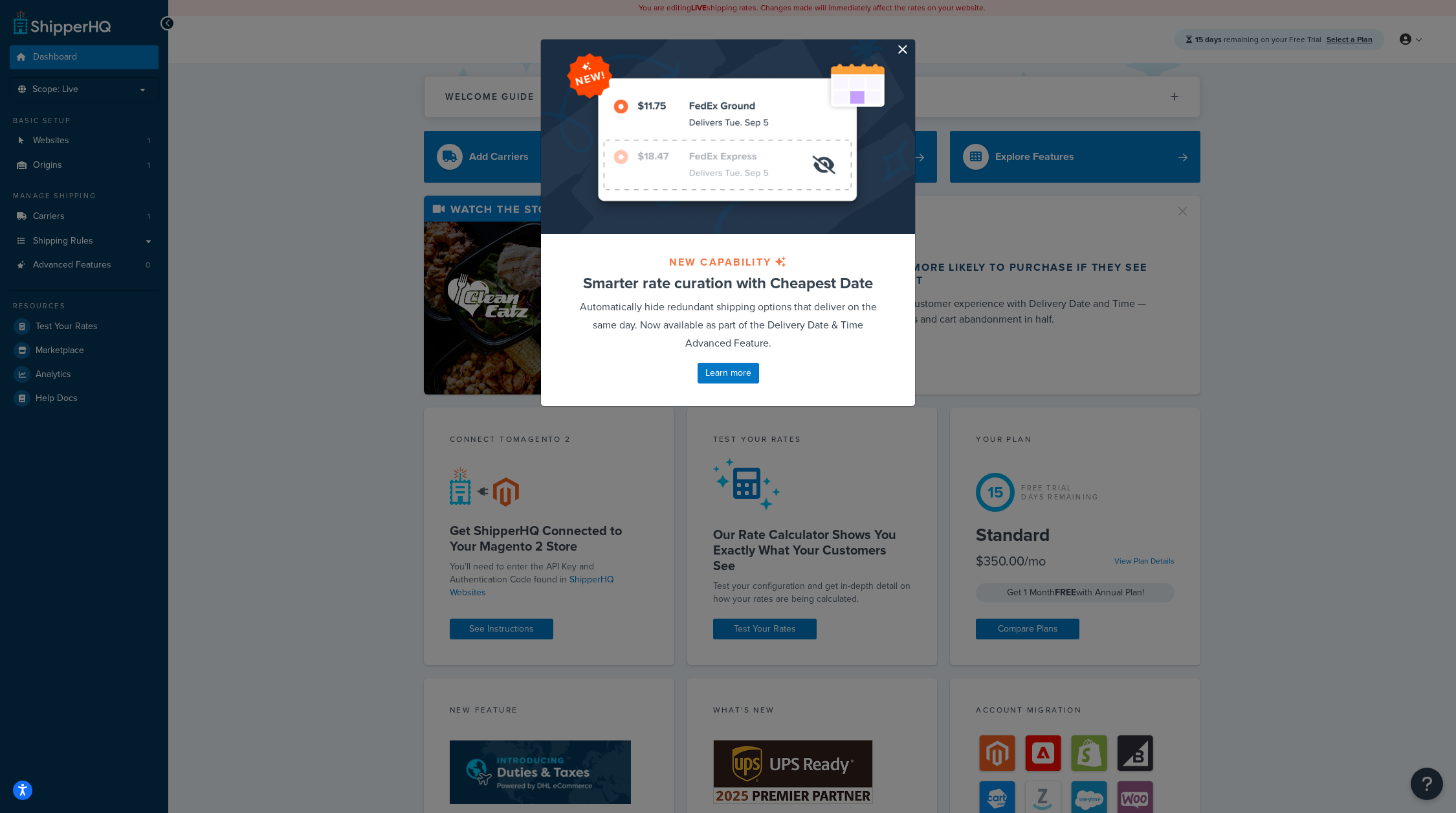
click at [912, 43] on button "button" at bounding box center [912, 40] width 3 height 3
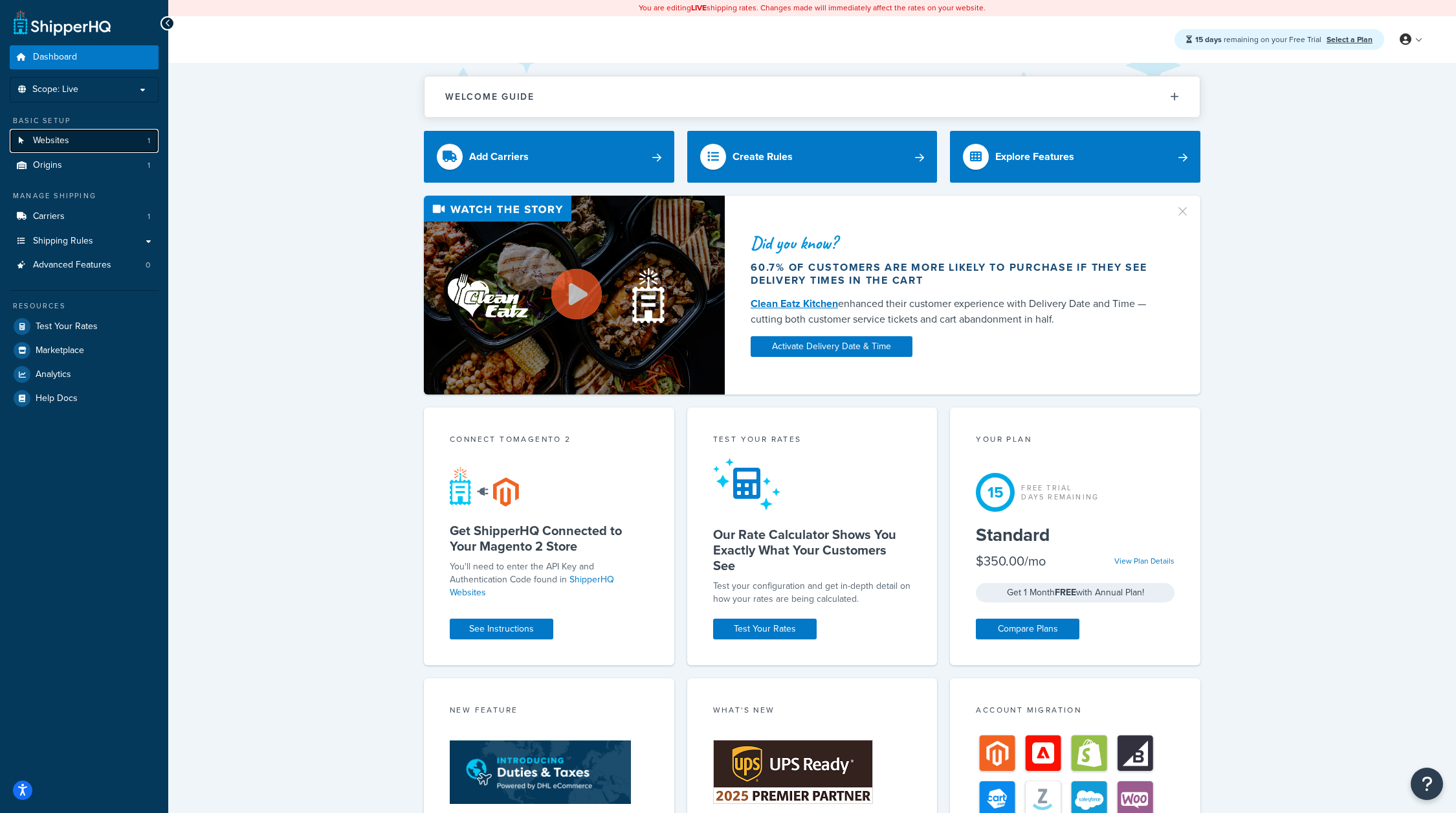
click at [97, 144] on link "Websites 1" at bounding box center [83, 141] width 148 height 24
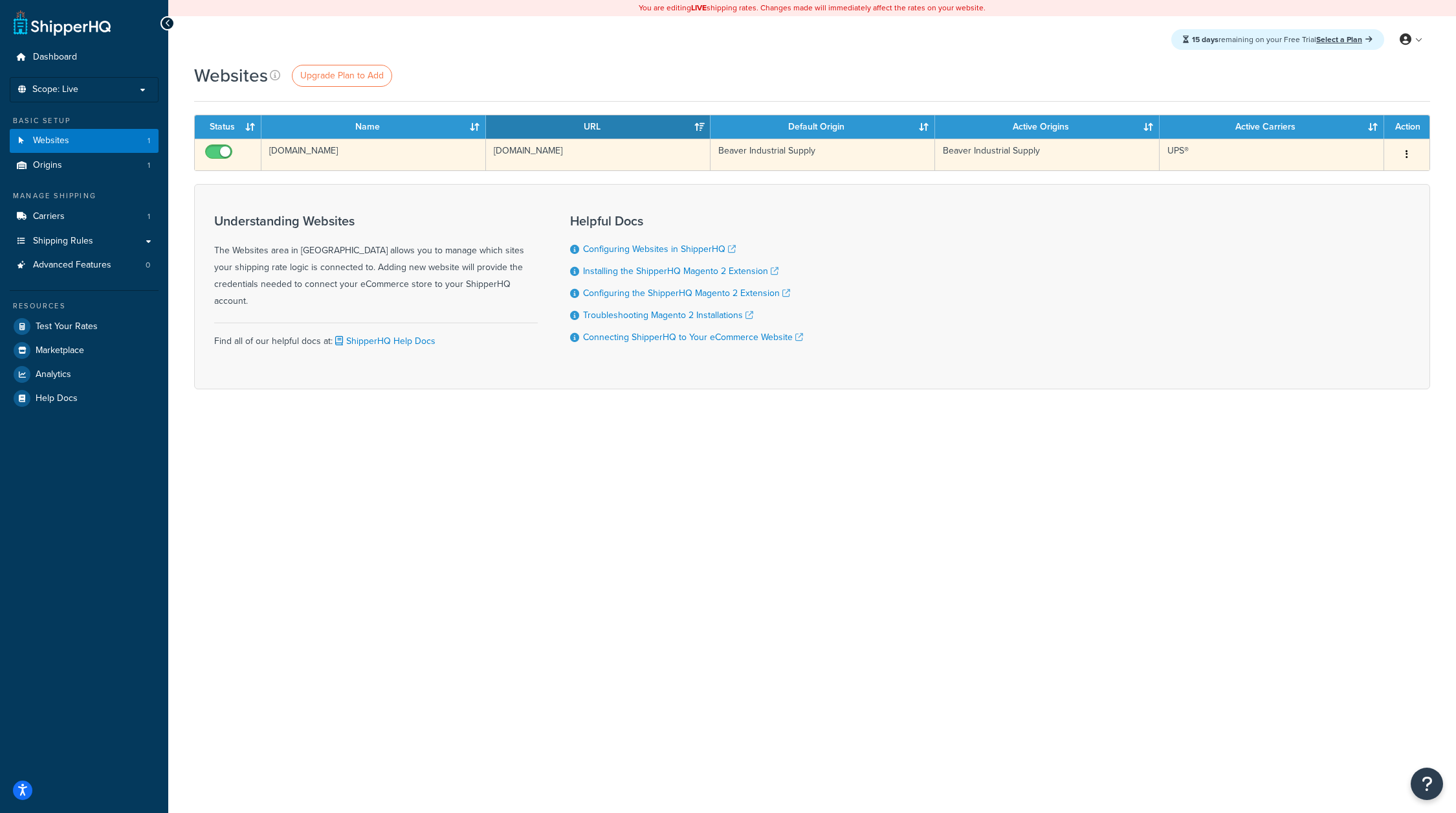
click at [1408, 150] on button "button" at bounding box center [1407, 155] width 18 height 21
click at [1374, 178] on link "Edit" at bounding box center [1353, 179] width 102 height 26
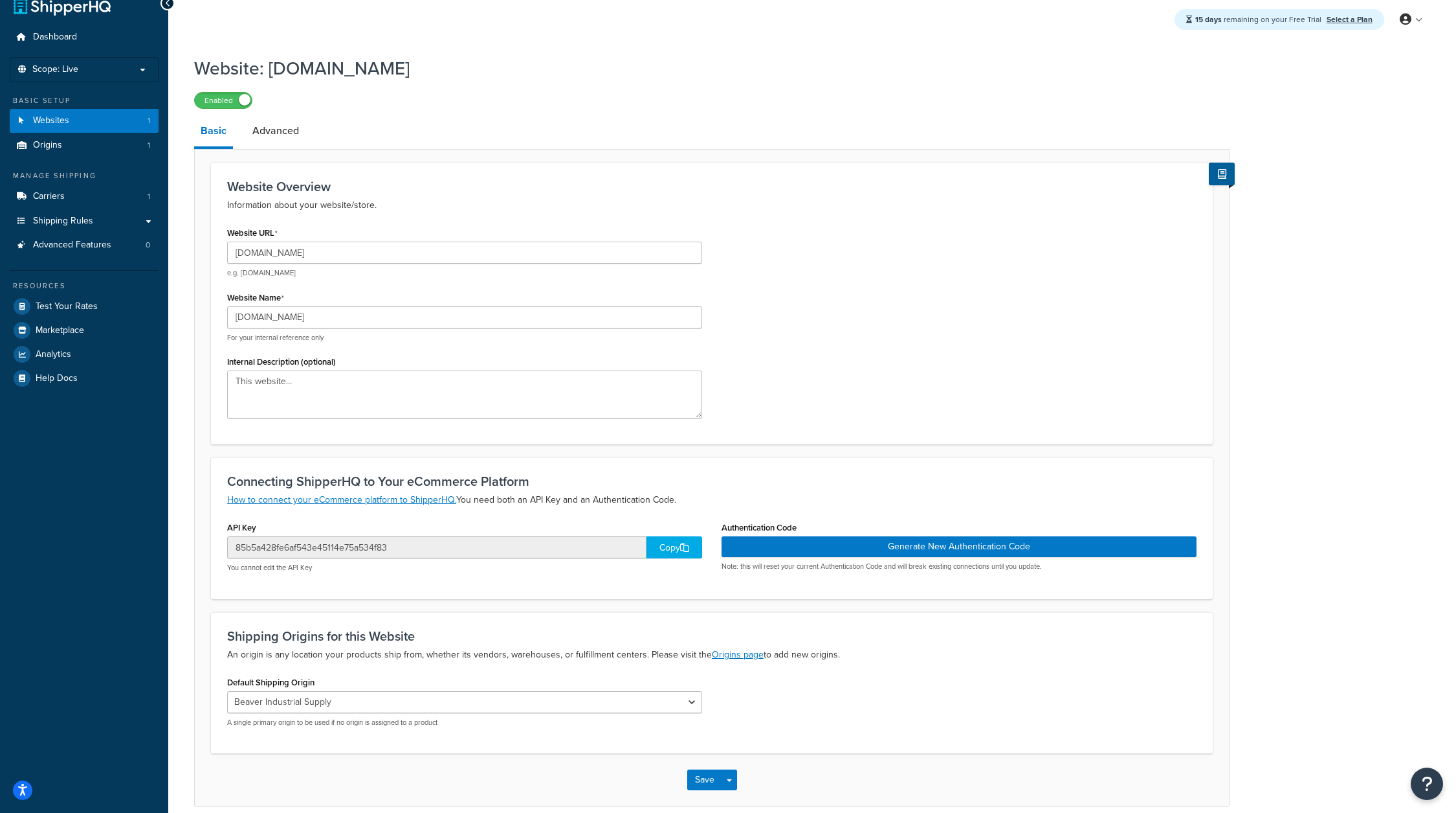
scroll to position [23, 0]
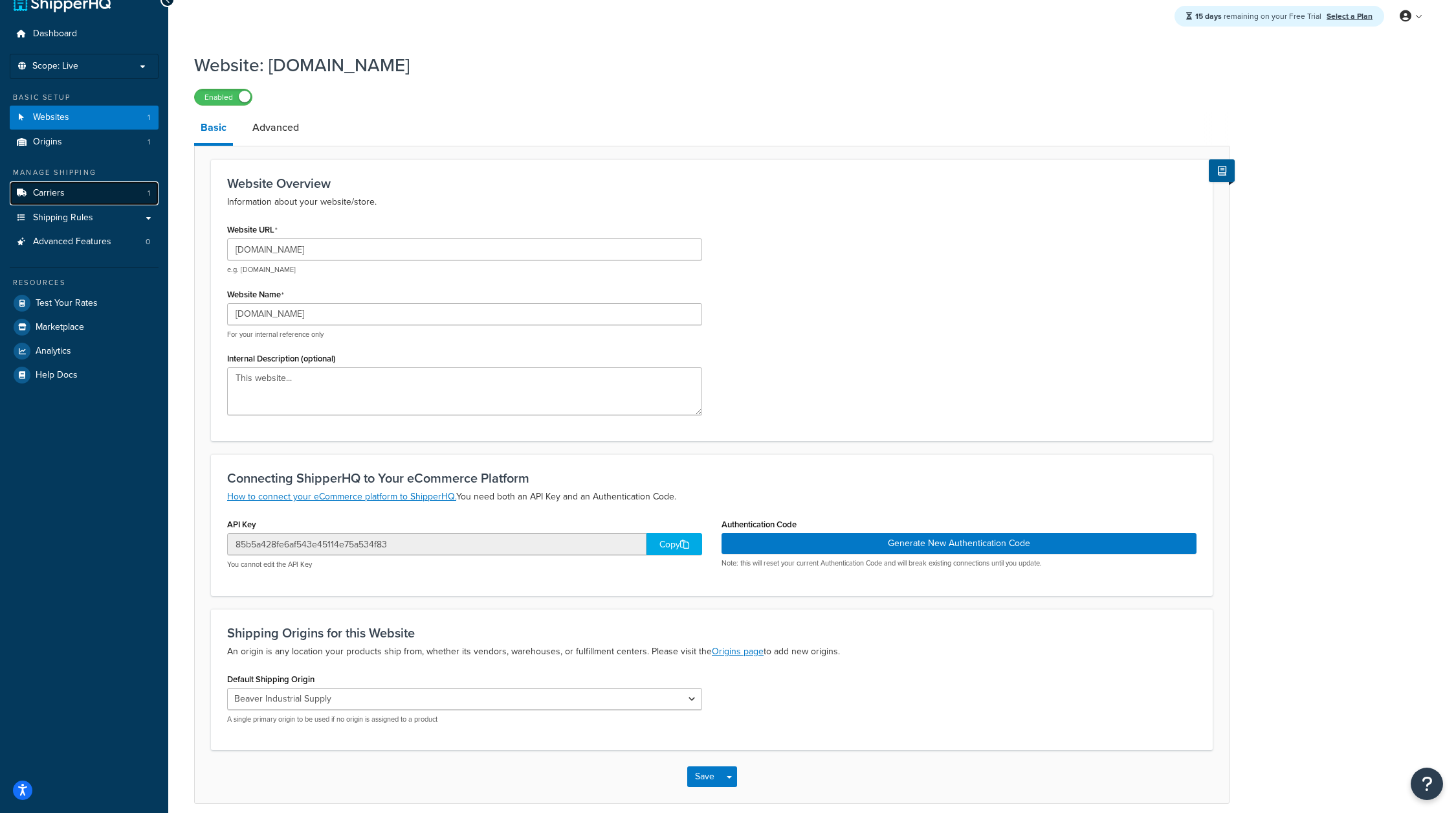
click at [64, 201] on link "Carriers 1" at bounding box center [83, 193] width 148 height 24
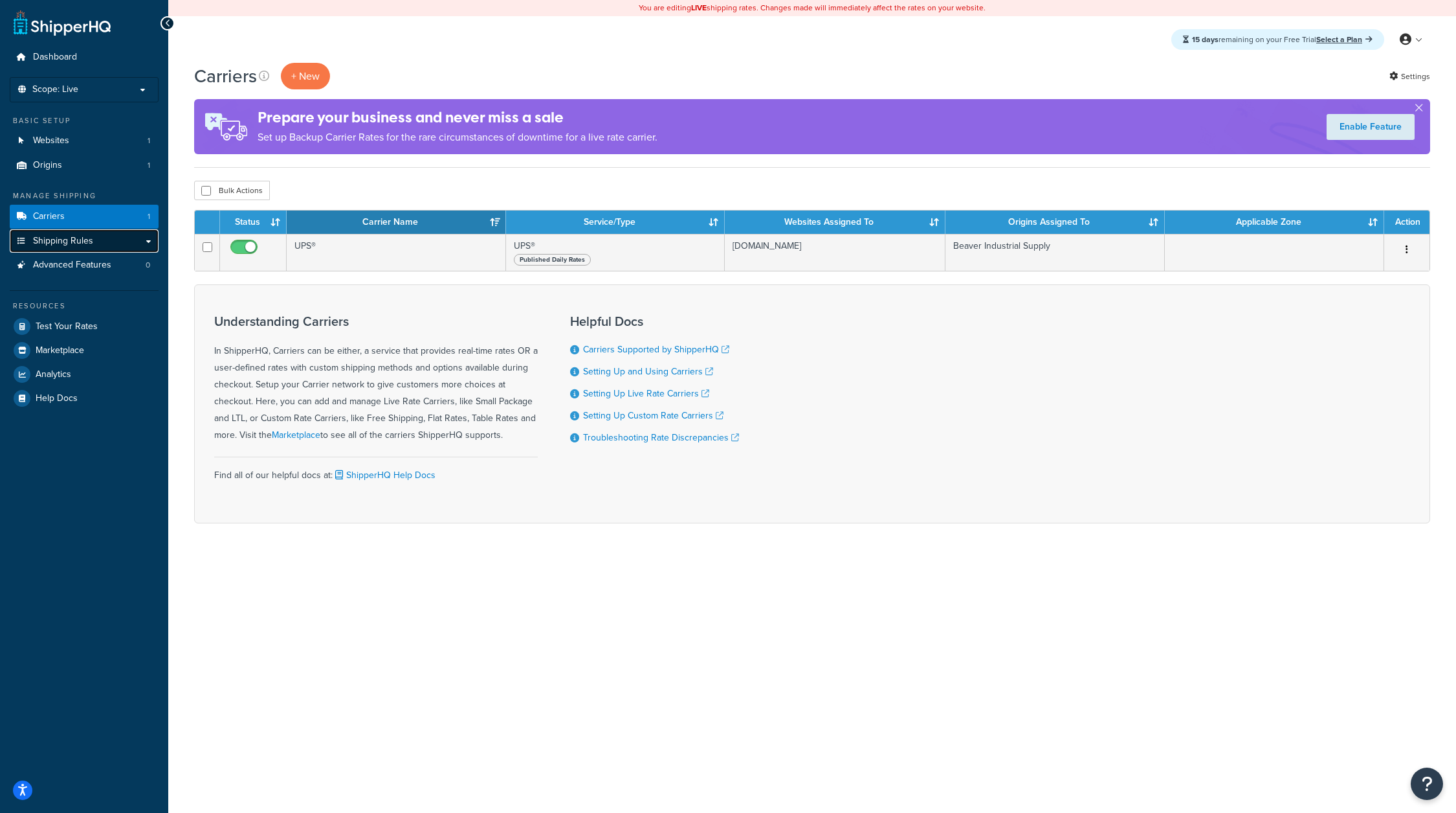
click at [40, 235] on span "Shipping Rules" at bounding box center [63, 241] width 60 height 11
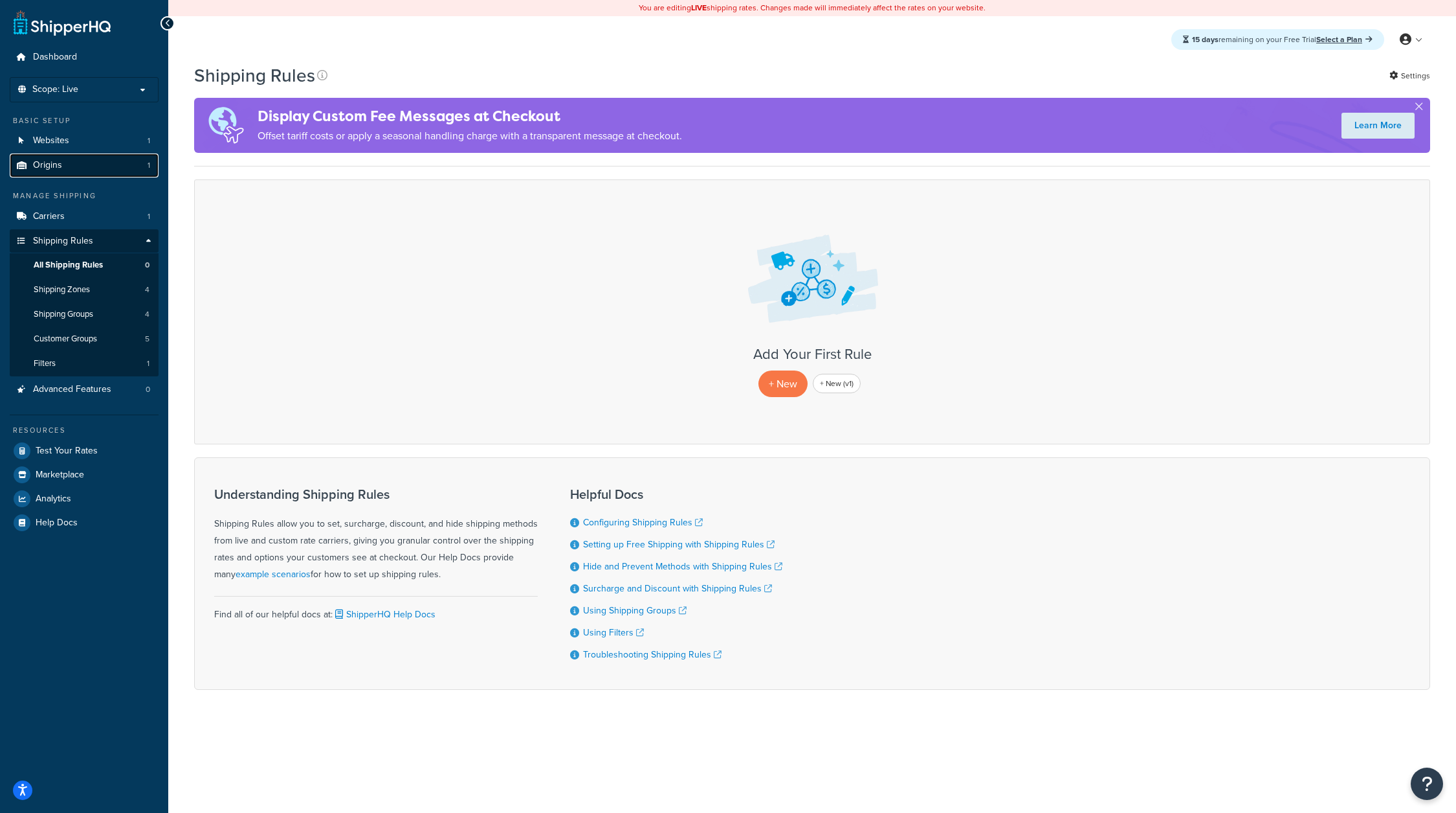
click at [78, 155] on link "Origins 1" at bounding box center [83, 165] width 148 height 24
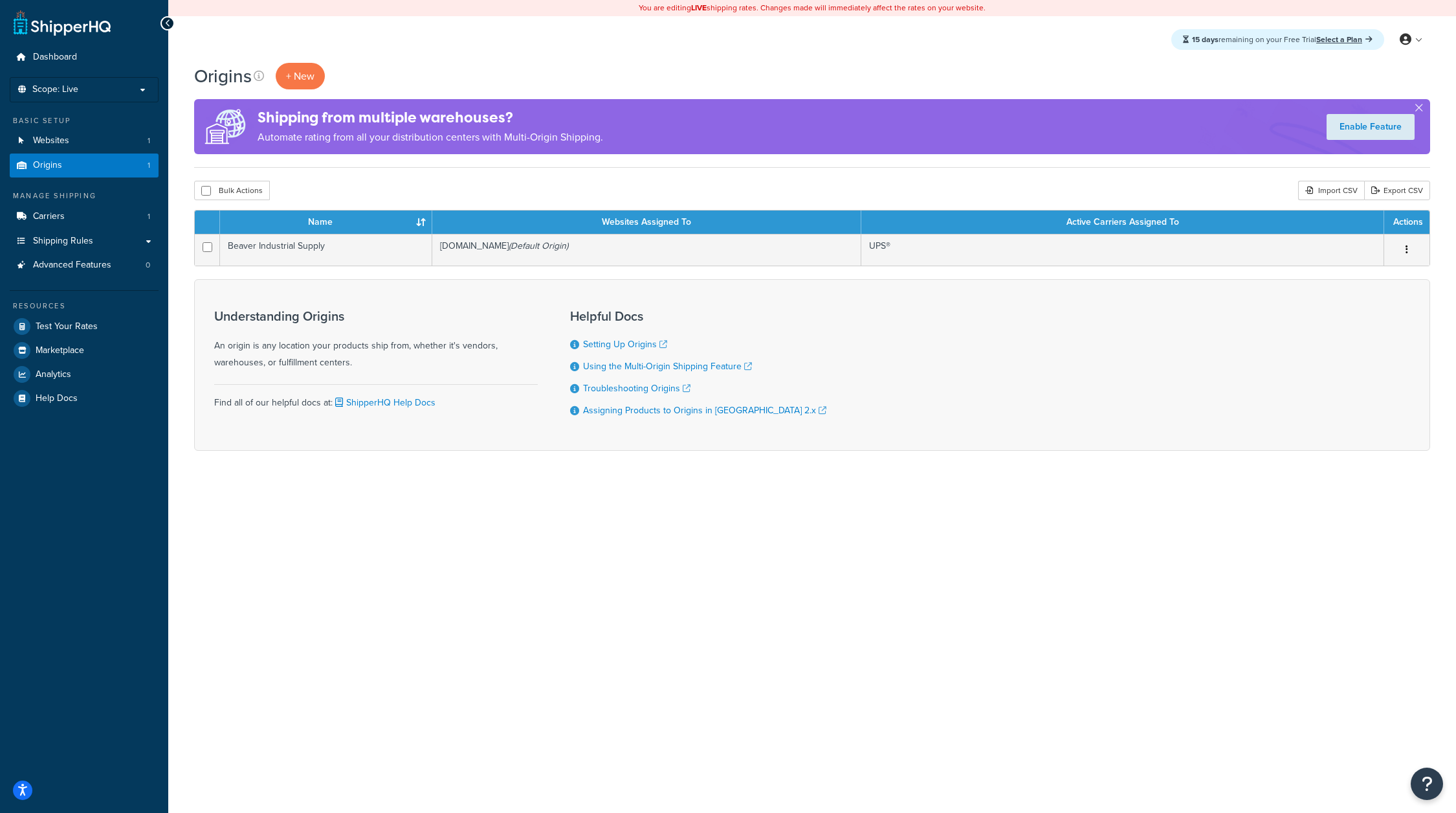
click at [524, 623] on div "You are editing LIVE shipping rates. Changes made will immediately affect the r…" at bounding box center [812, 406] width 1288 height 813
